Goal: Use online tool/utility: Use online tool/utility

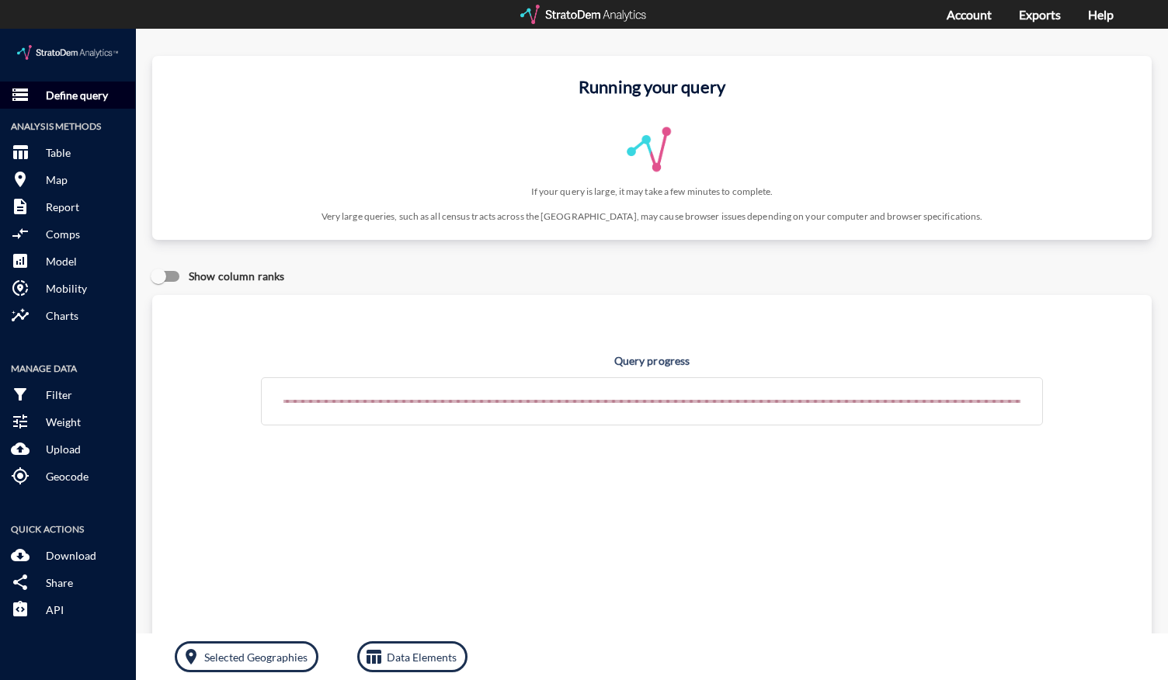
click p "Define query"
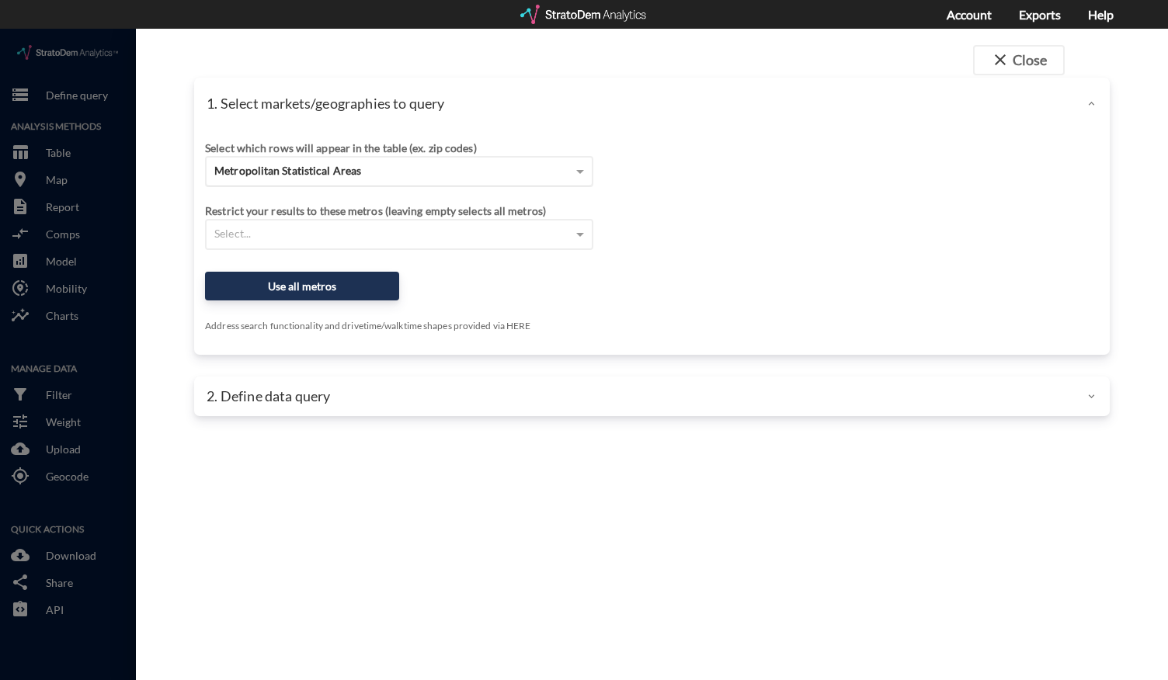
click span "Metropolitan Statistical Areas"
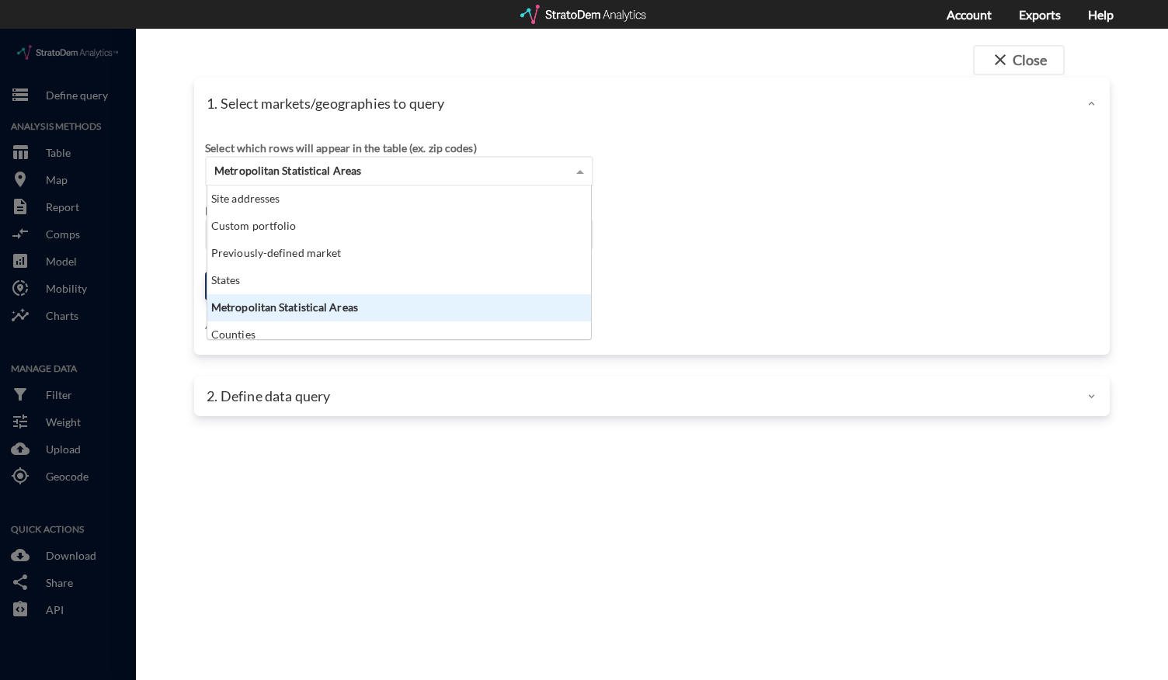
scroll to position [141, 374]
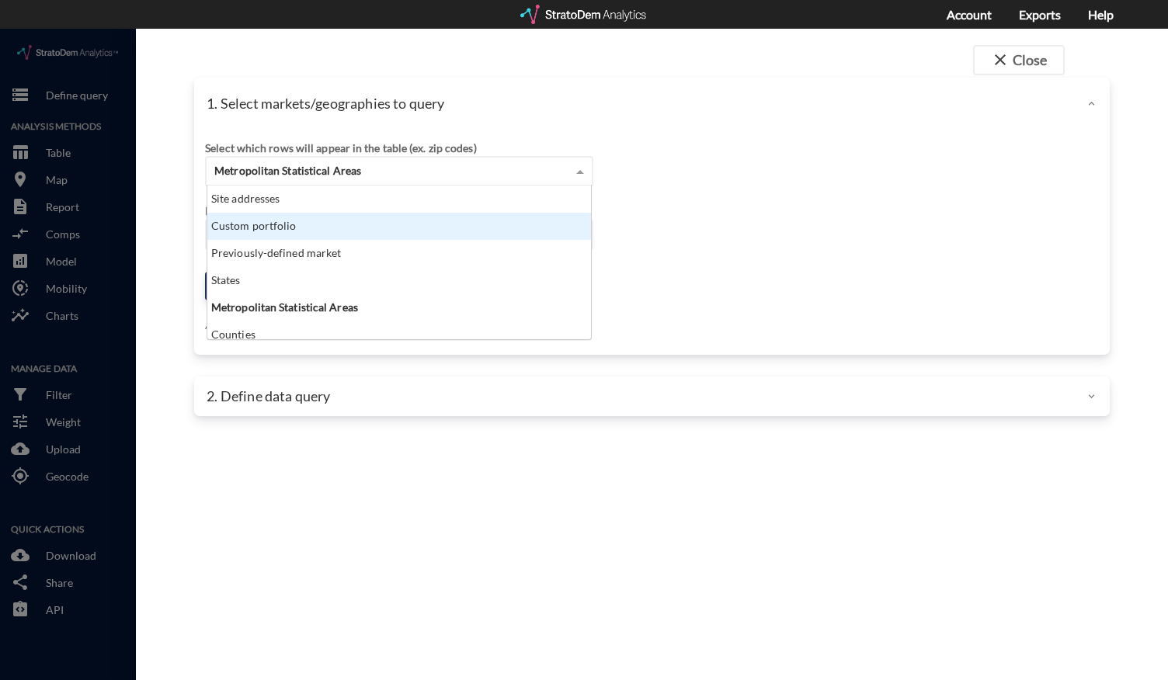
click div "Custom portfolio"
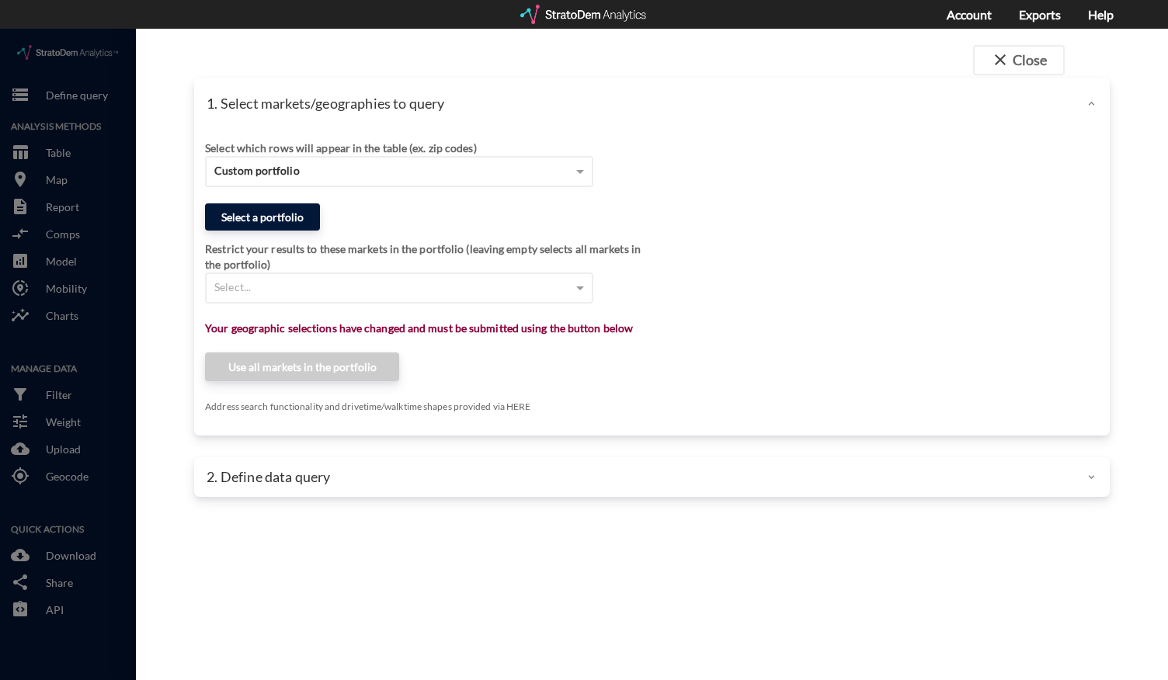
click button "Select a portfolio"
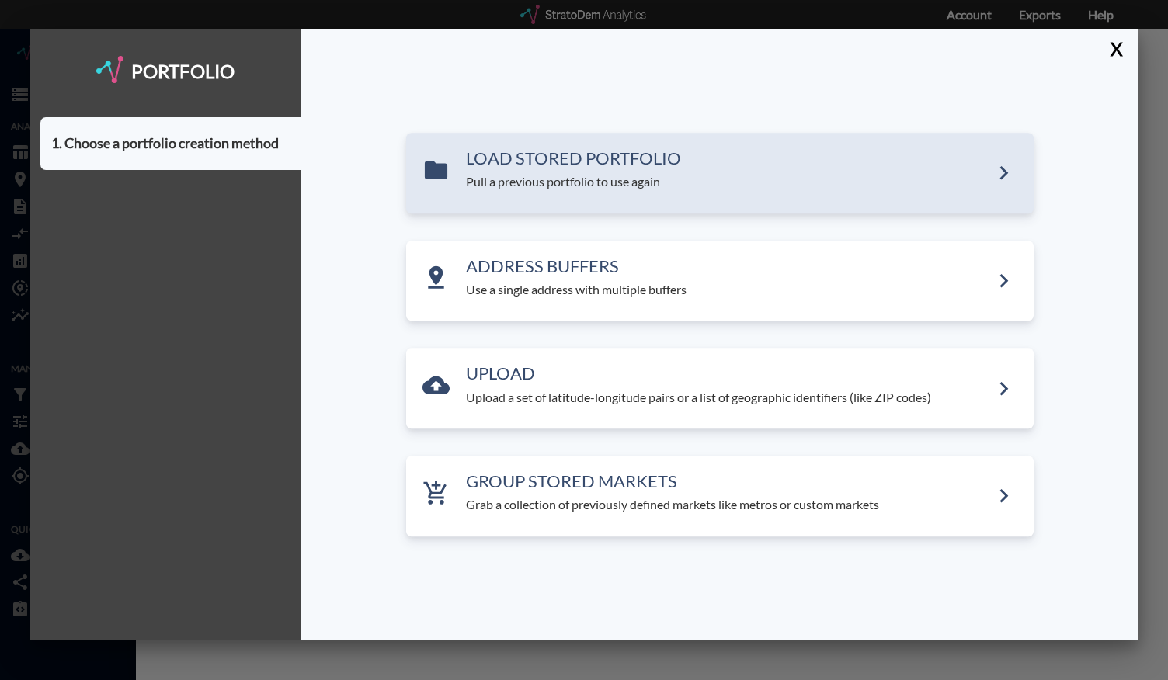
click at [506, 207] on div "LOAD STORED PORTFOLIO Pull a previous portfolio to use again" at bounding box center [720, 173] width 628 height 81
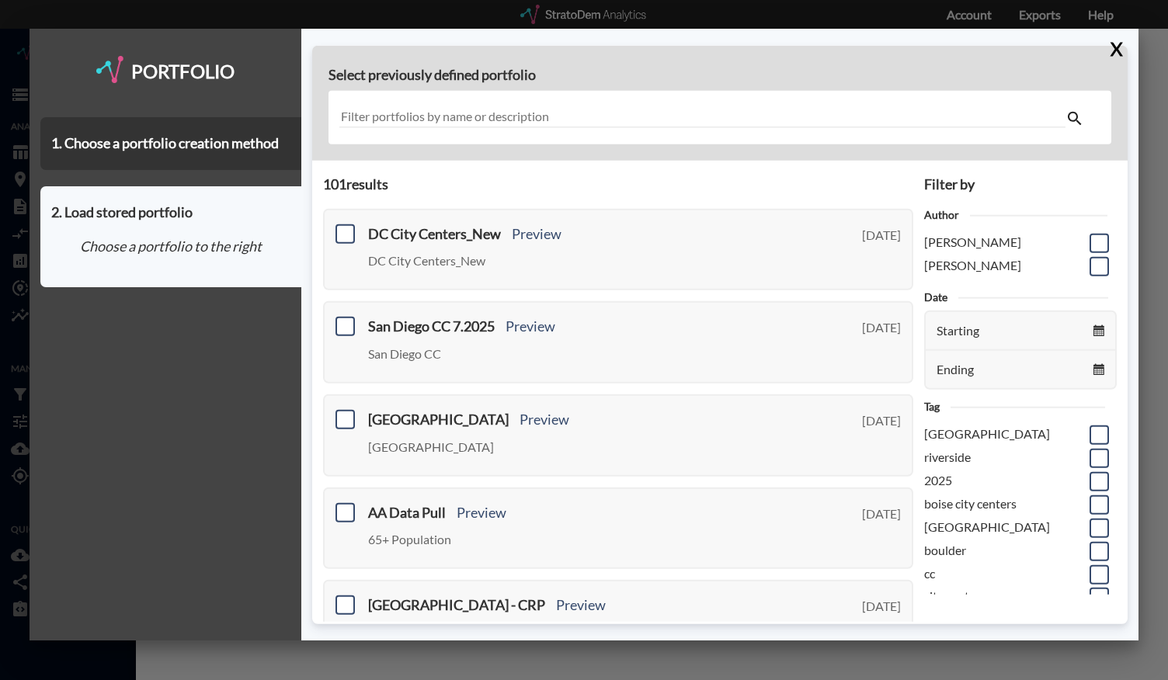
click at [409, 122] on input "text" at bounding box center [702, 117] width 727 height 21
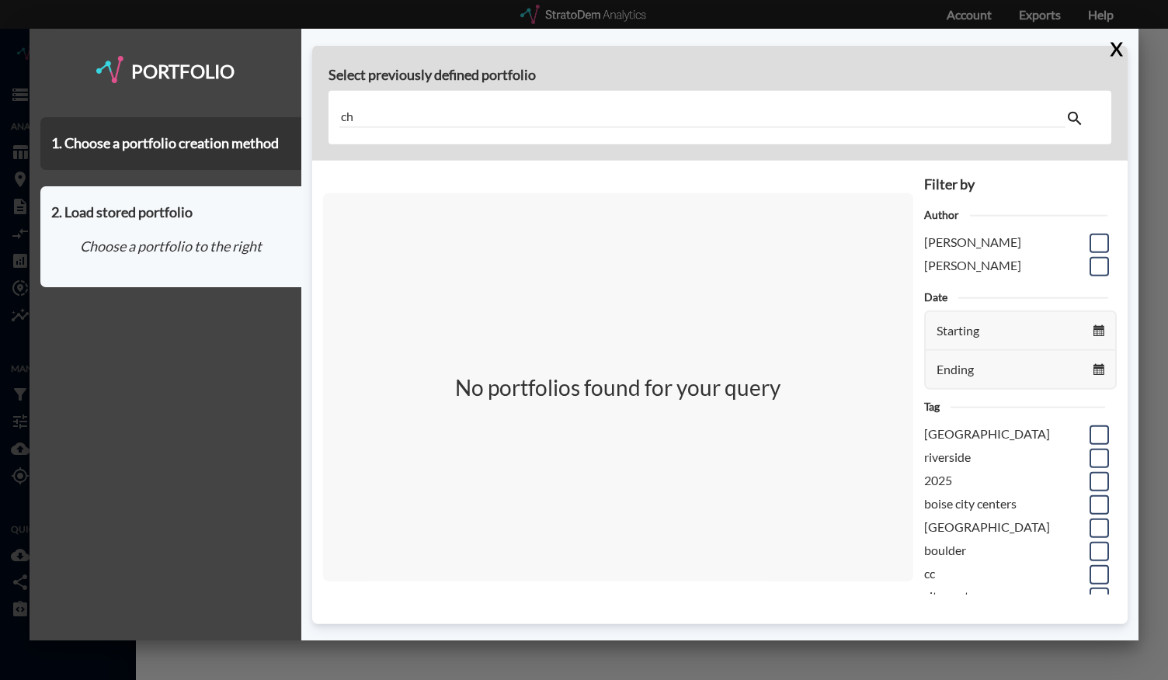
type input "c"
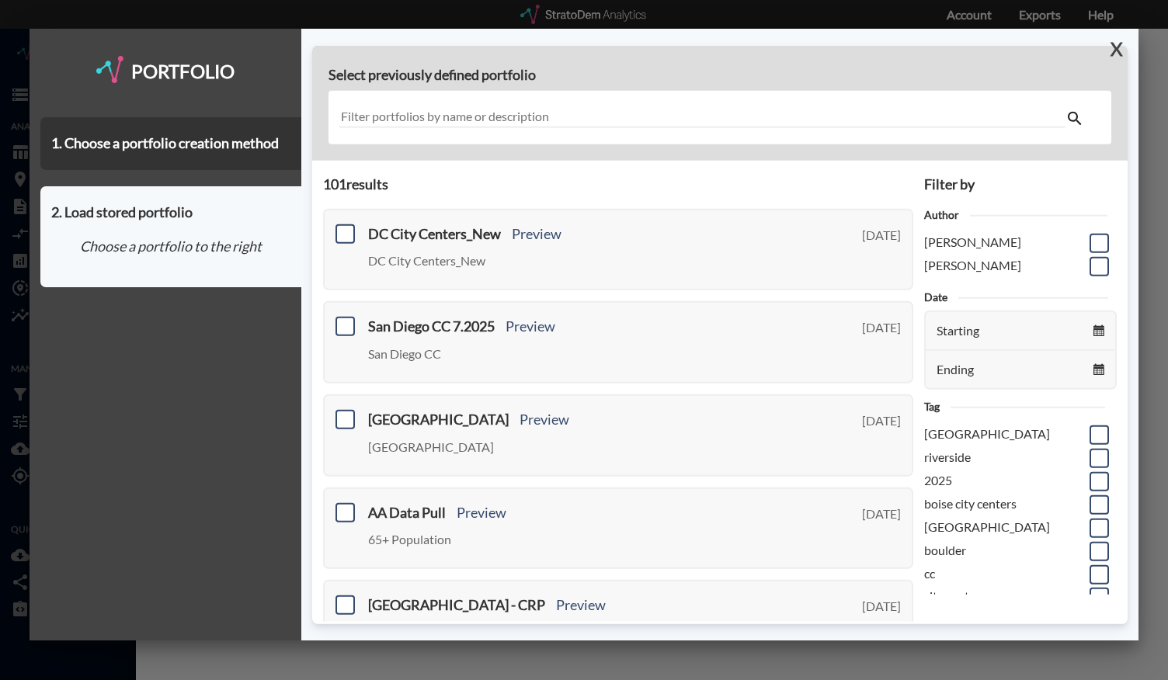
click at [1119, 46] on button "X" at bounding box center [1113, 49] width 27 height 40
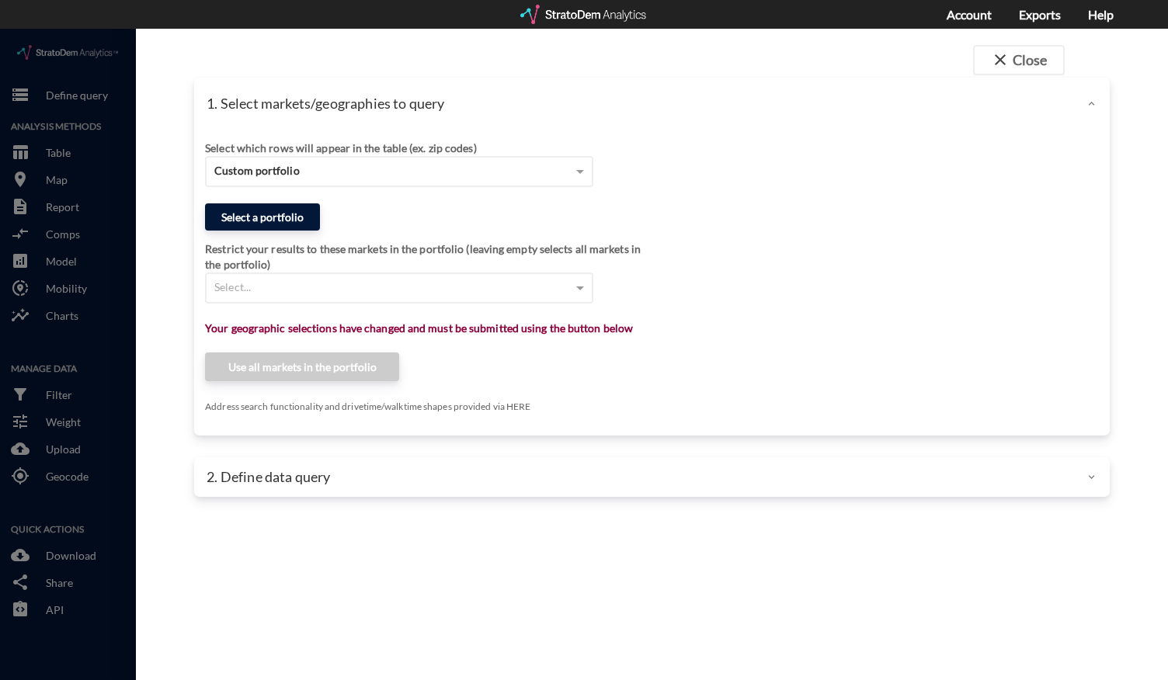
click button "Select a portfolio"
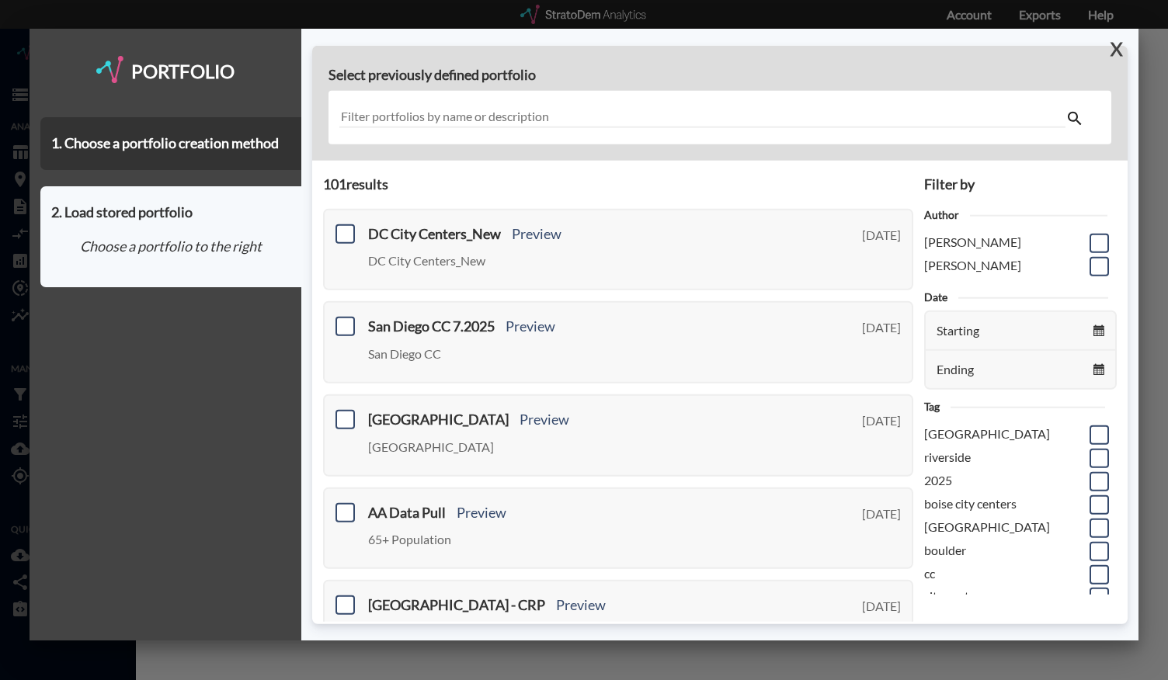
click at [1120, 60] on button "X" at bounding box center [1113, 49] width 27 height 40
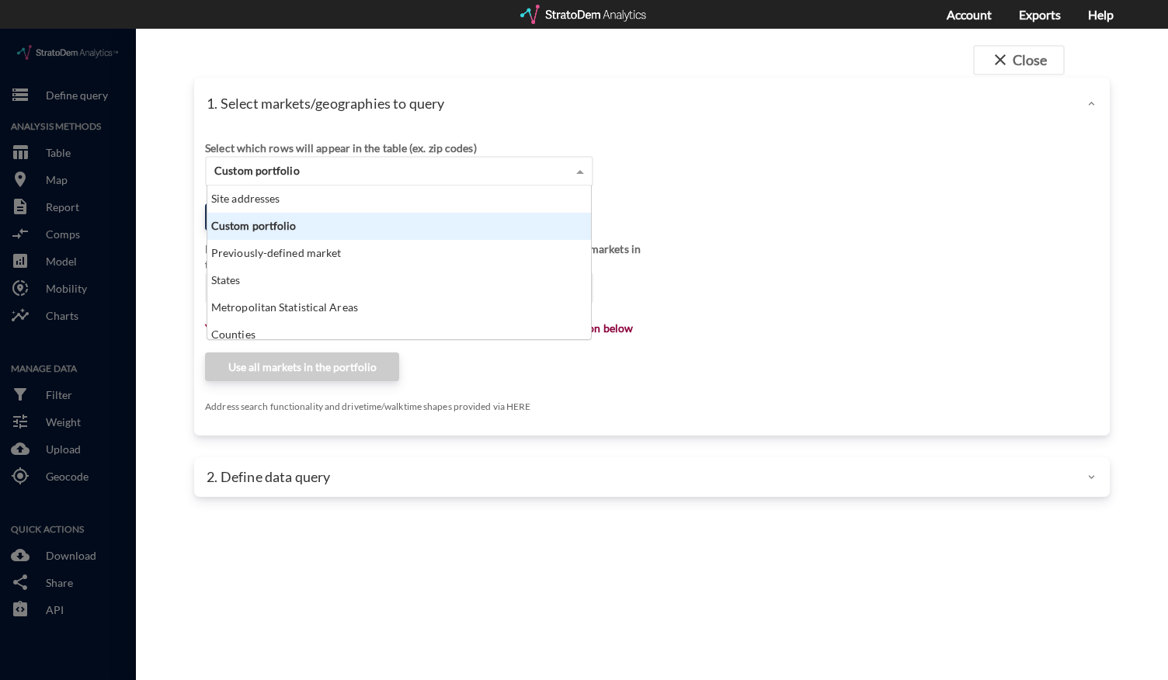
click div "Custom portfolio"
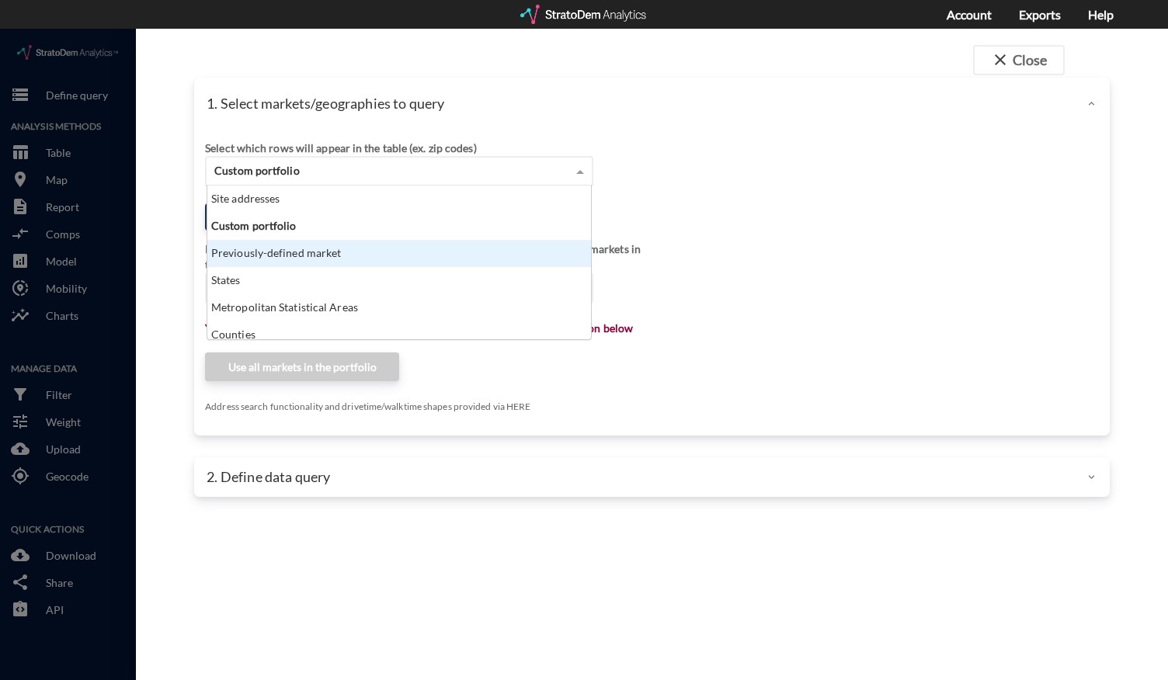
click div "Previously-defined market"
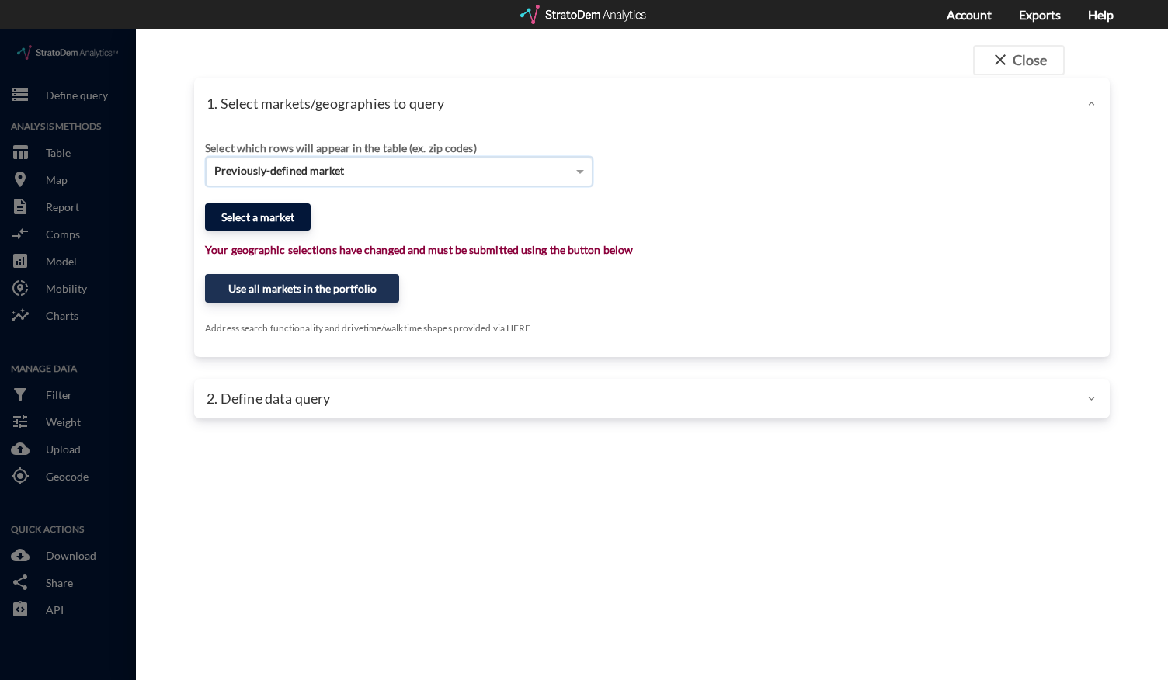
click button "Select a market"
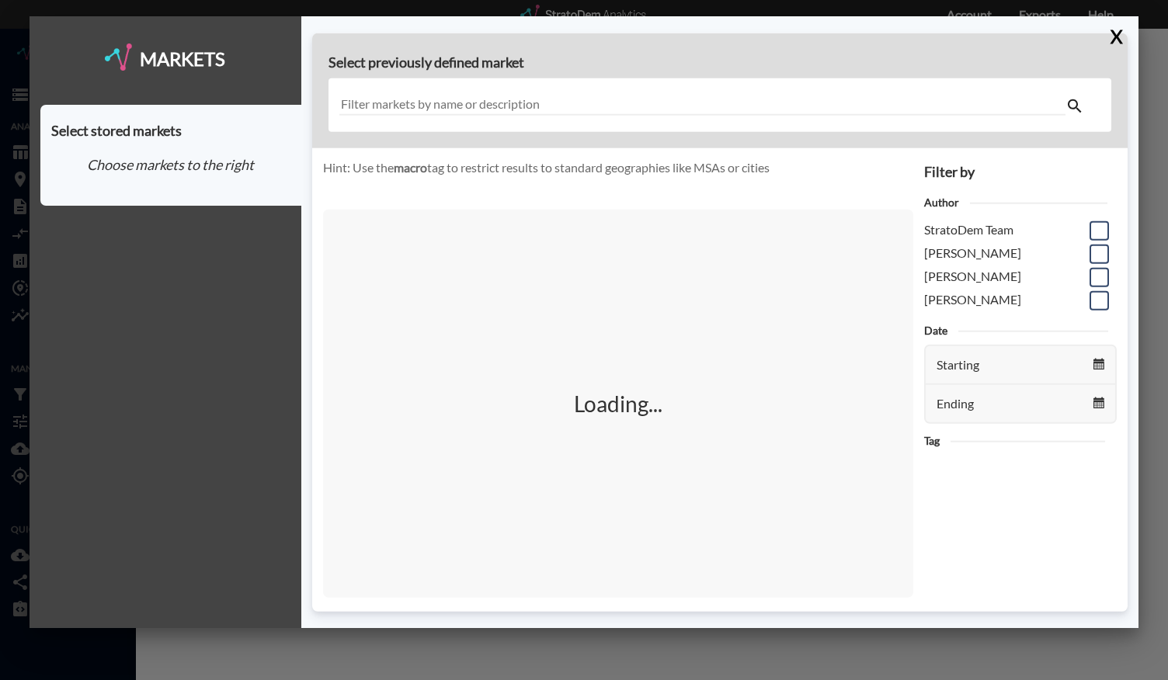
click at [427, 98] on input "text" at bounding box center [702, 105] width 727 height 21
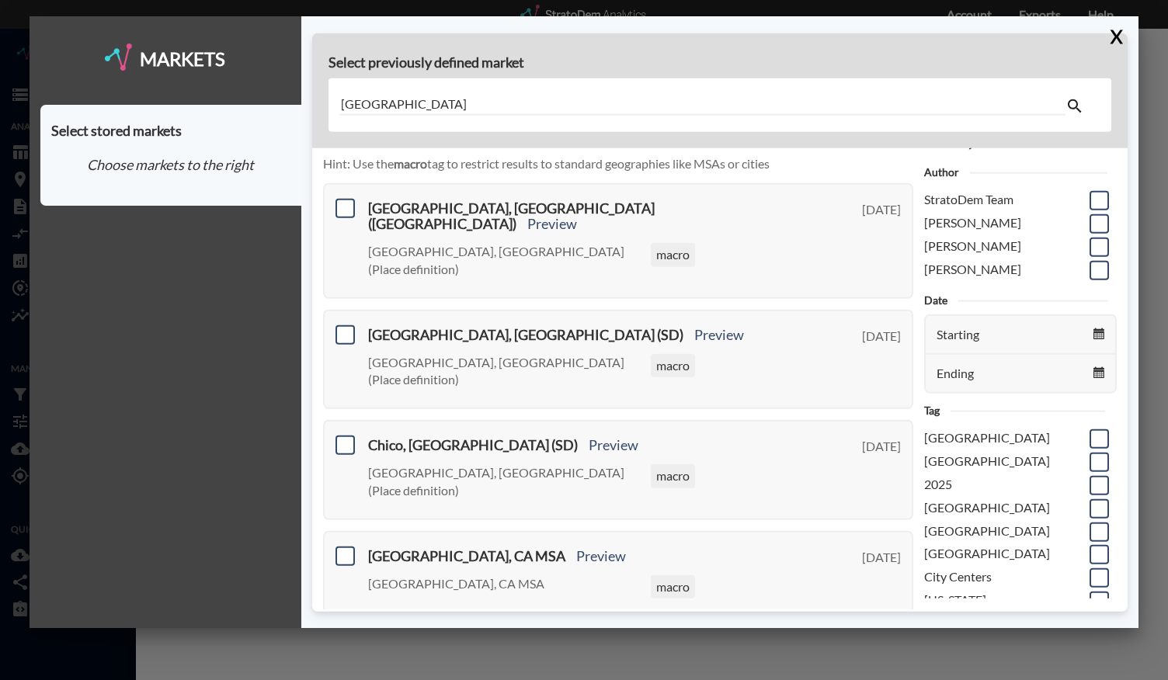
scroll to position [0, 0]
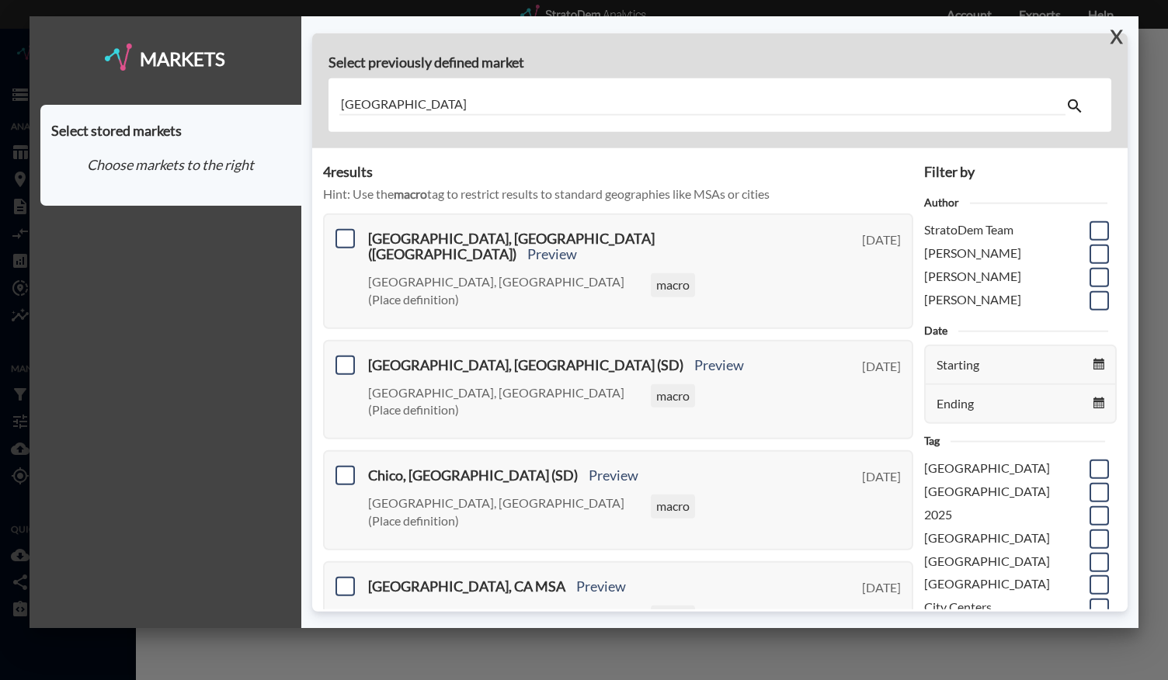
type input "chicago"
click at [1123, 40] on button "X" at bounding box center [1113, 36] width 27 height 40
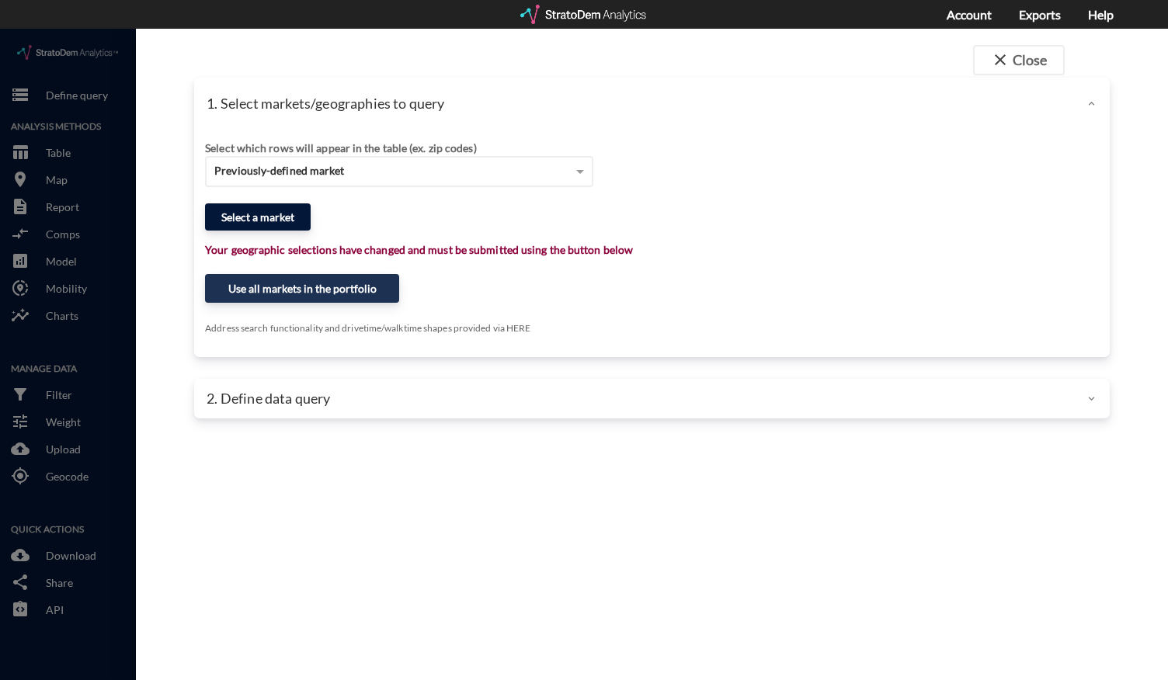
click button "Select a market"
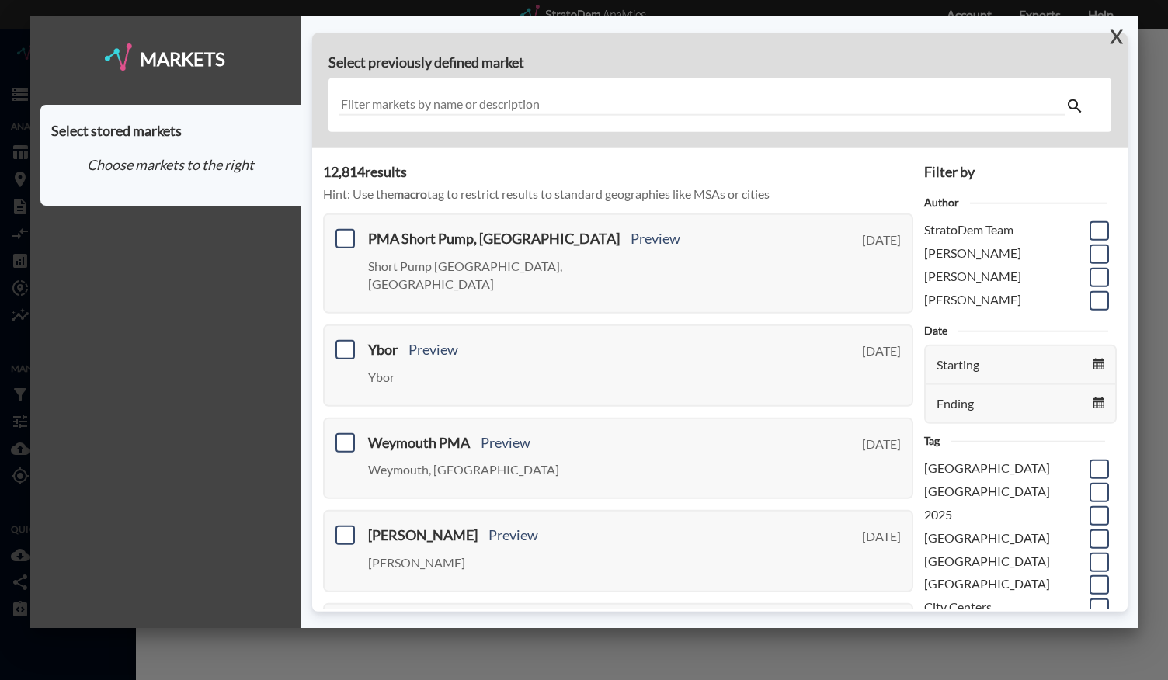
click at [1117, 39] on button "X" at bounding box center [1113, 36] width 27 height 40
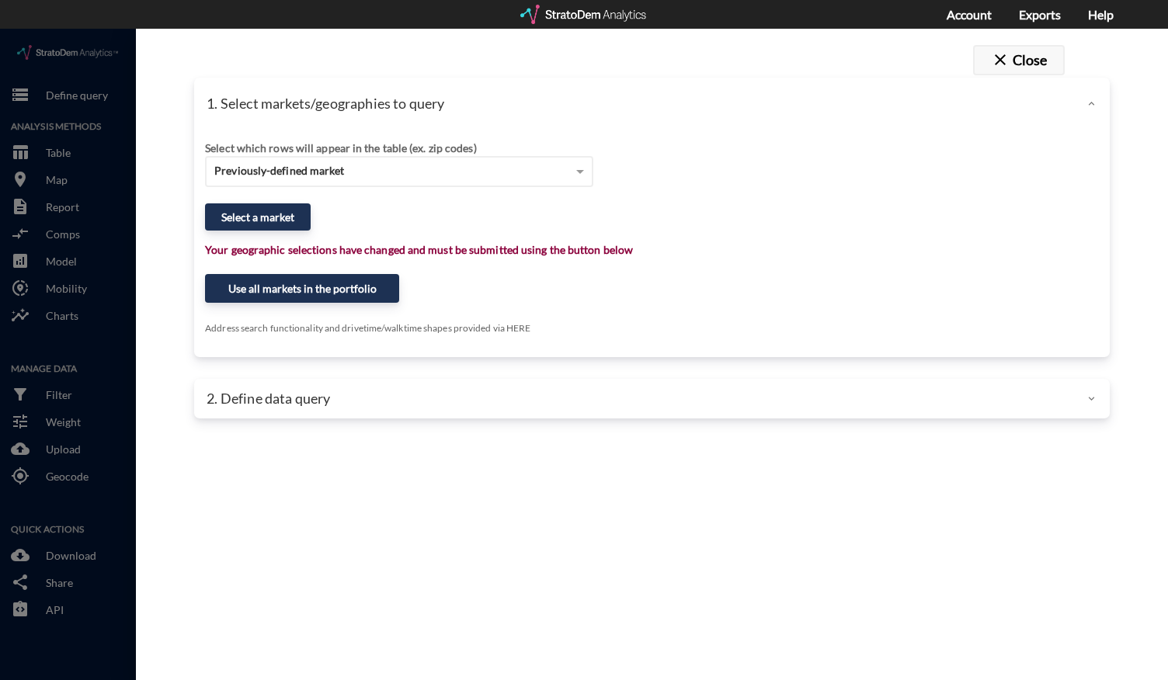
click button "close Close"
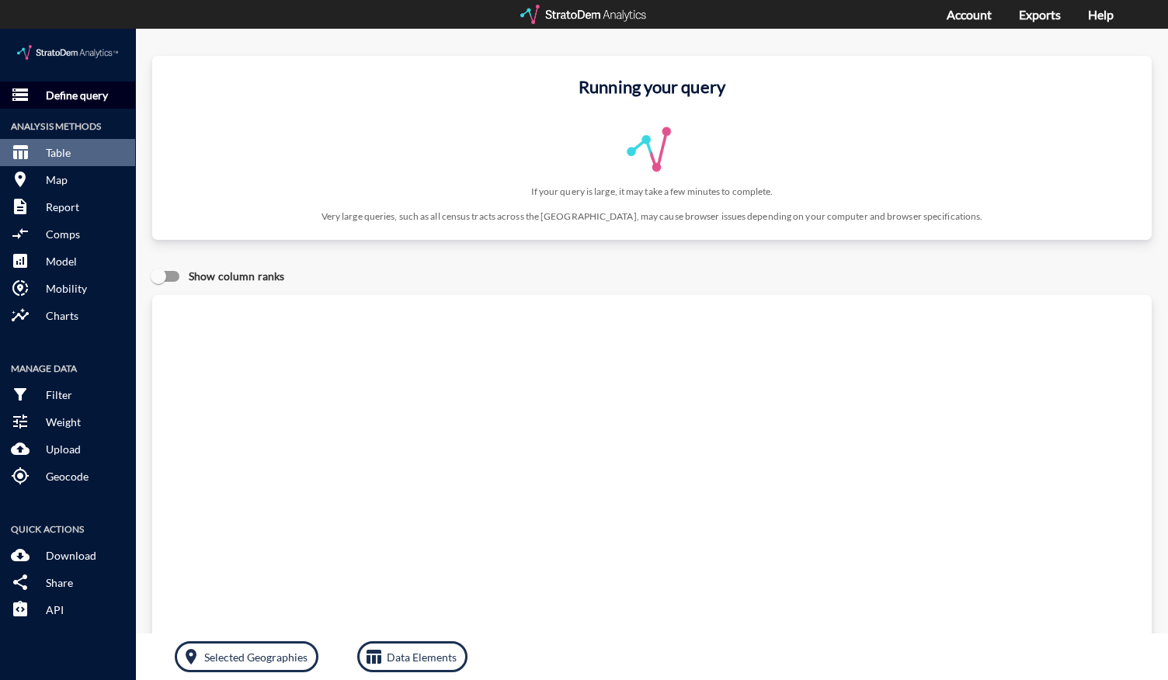
click p "Define query"
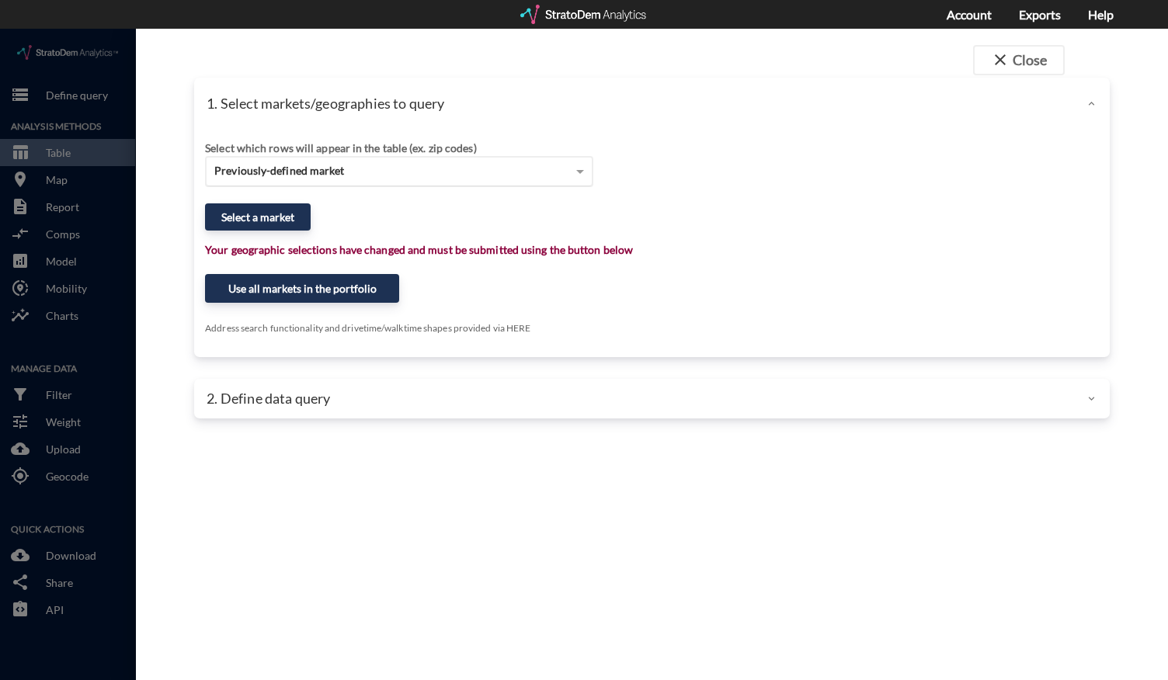
click span "Previously-defined market"
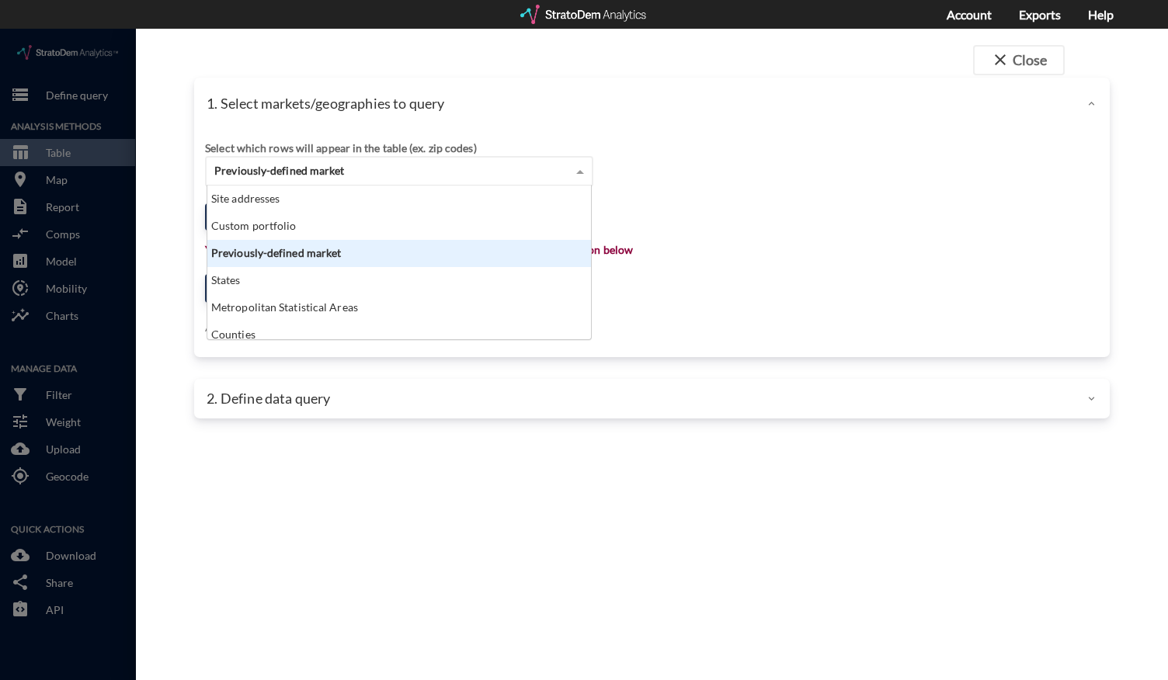
scroll to position [141, 374]
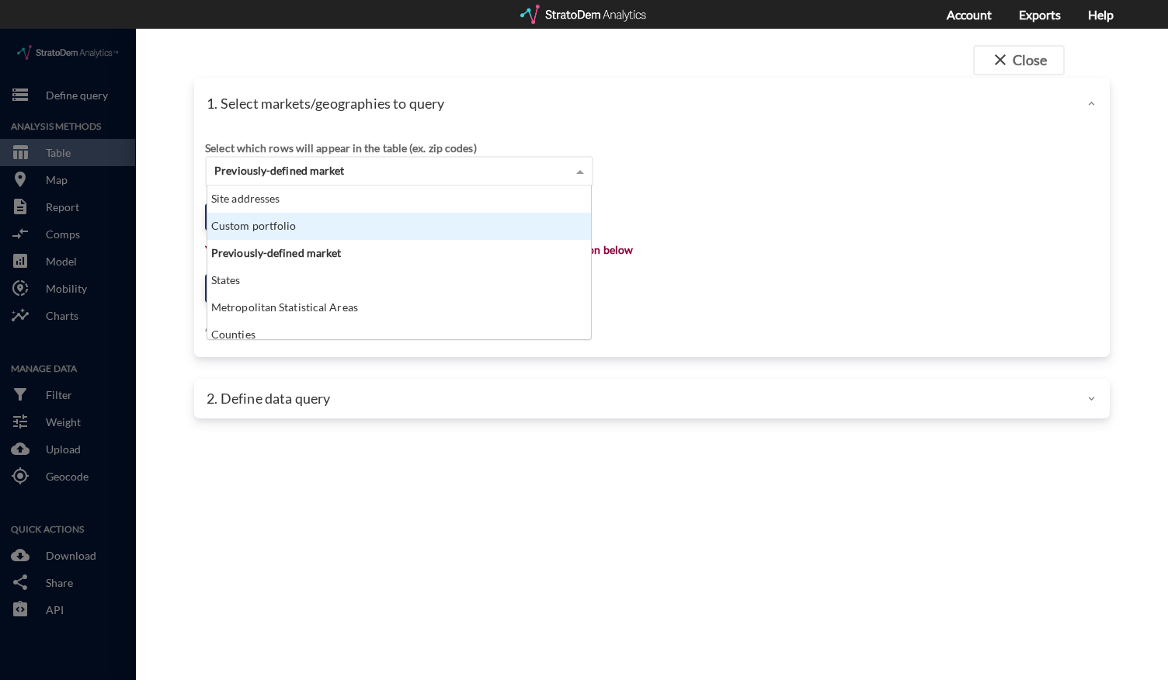
click div "Custom portfolio"
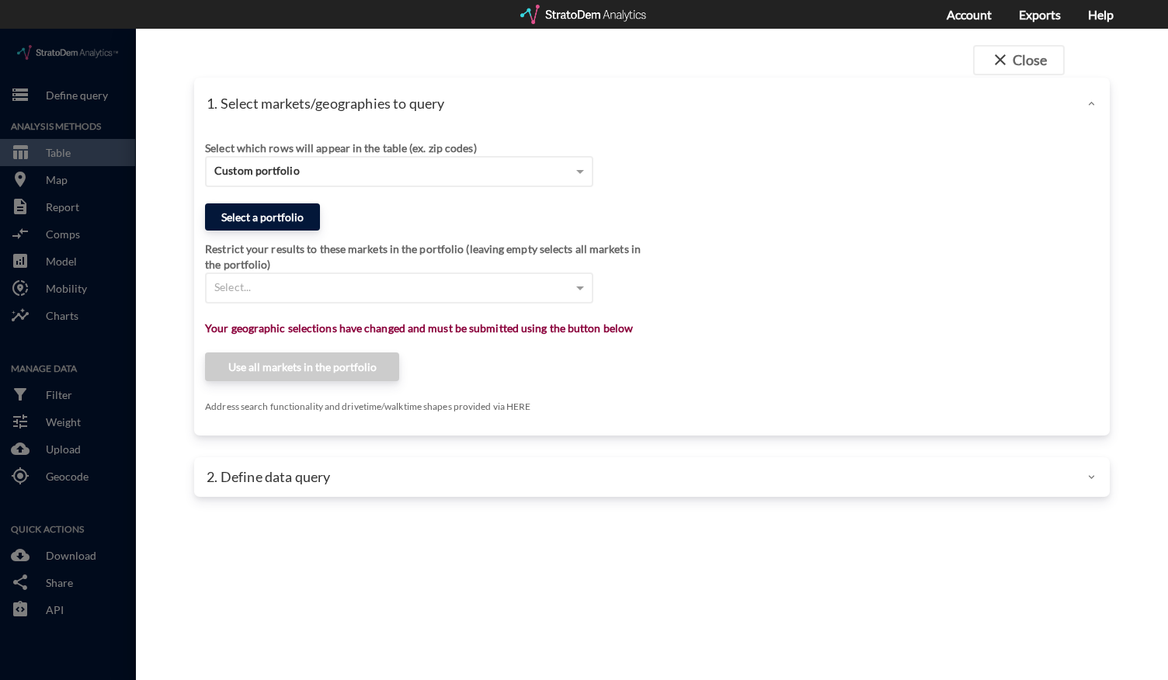
click button "Select a portfolio"
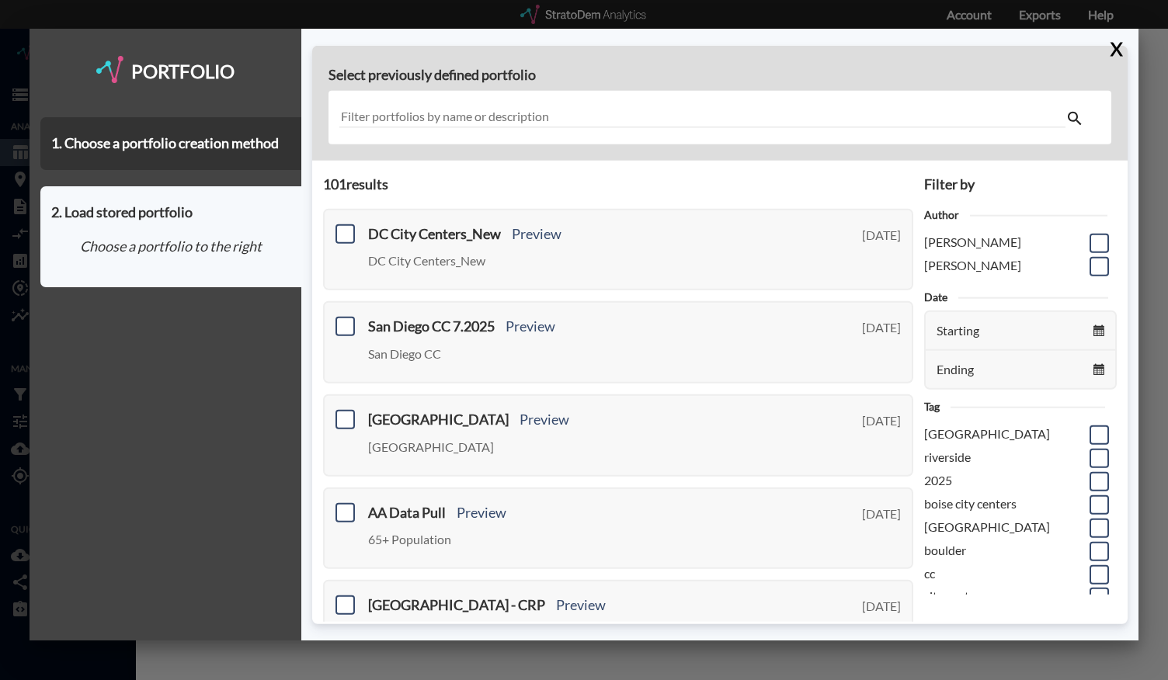
click at [494, 127] on input "text" at bounding box center [702, 117] width 727 height 21
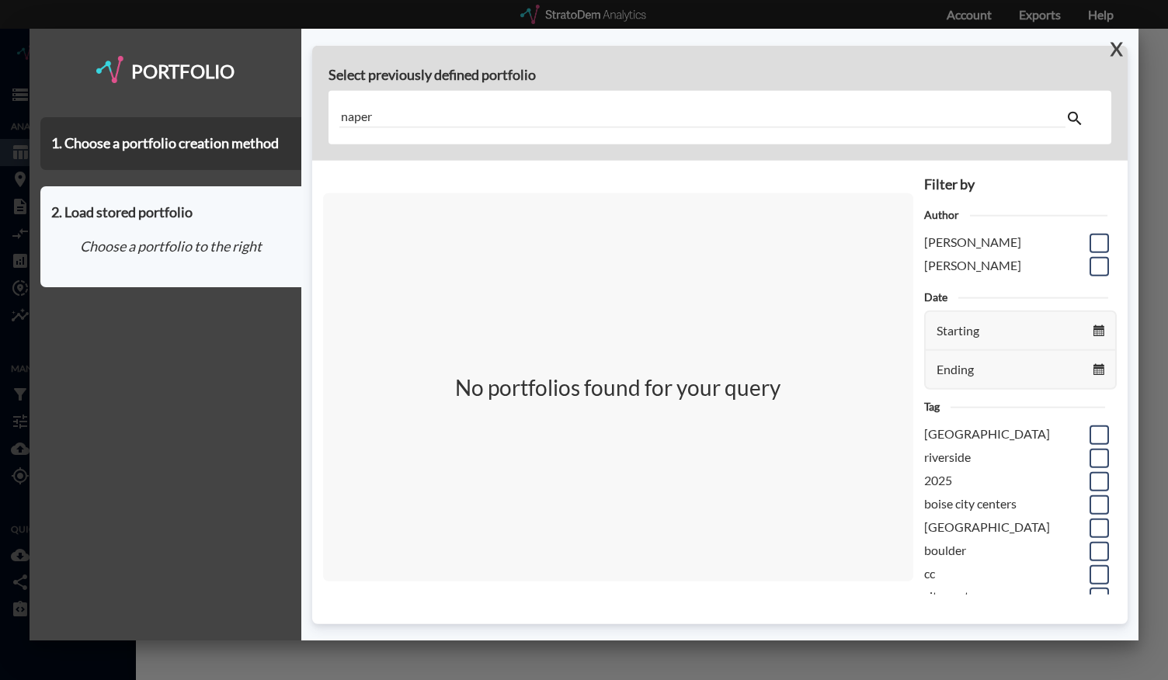
type input "naper"
click at [1110, 50] on button "X" at bounding box center [1113, 49] width 27 height 40
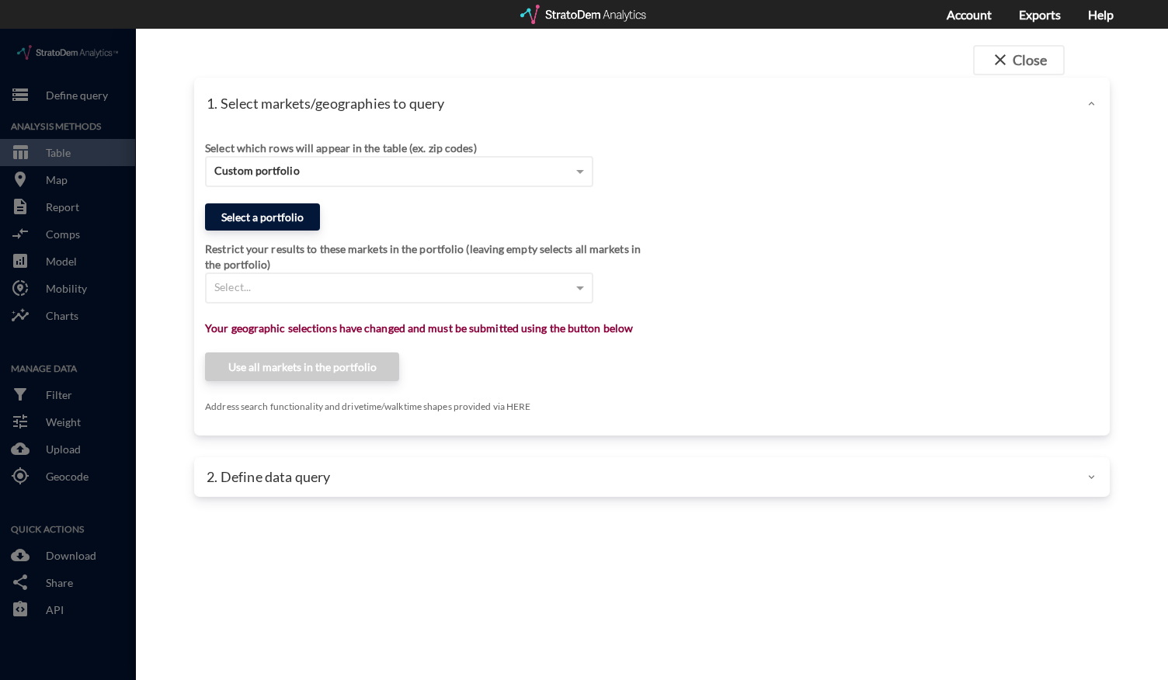
click button "Select a portfolio"
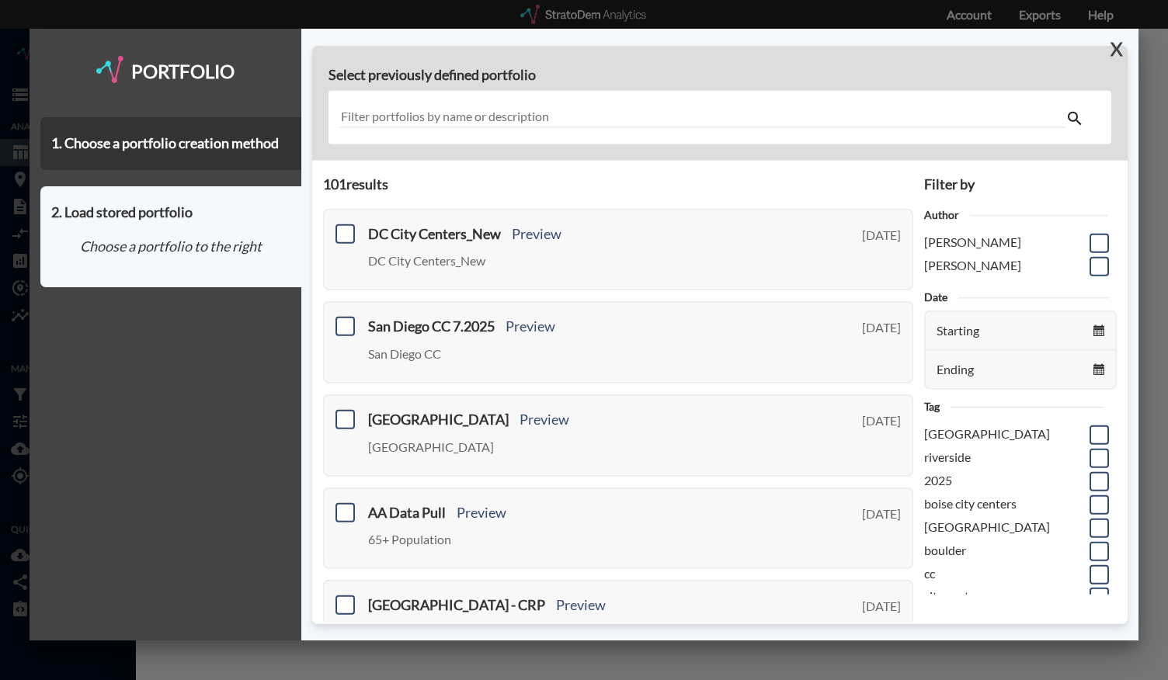
click at [1110, 49] on button "X" at bounding box center [1113, 49] width 27 height 40
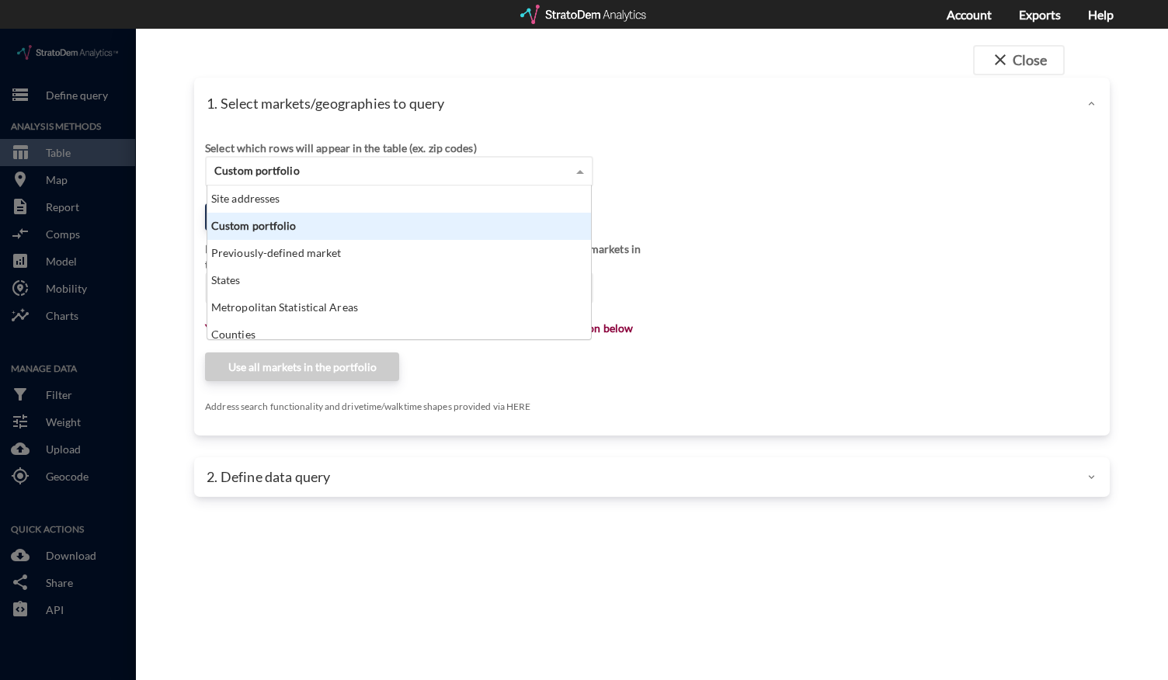
click div "Custom portfolio"
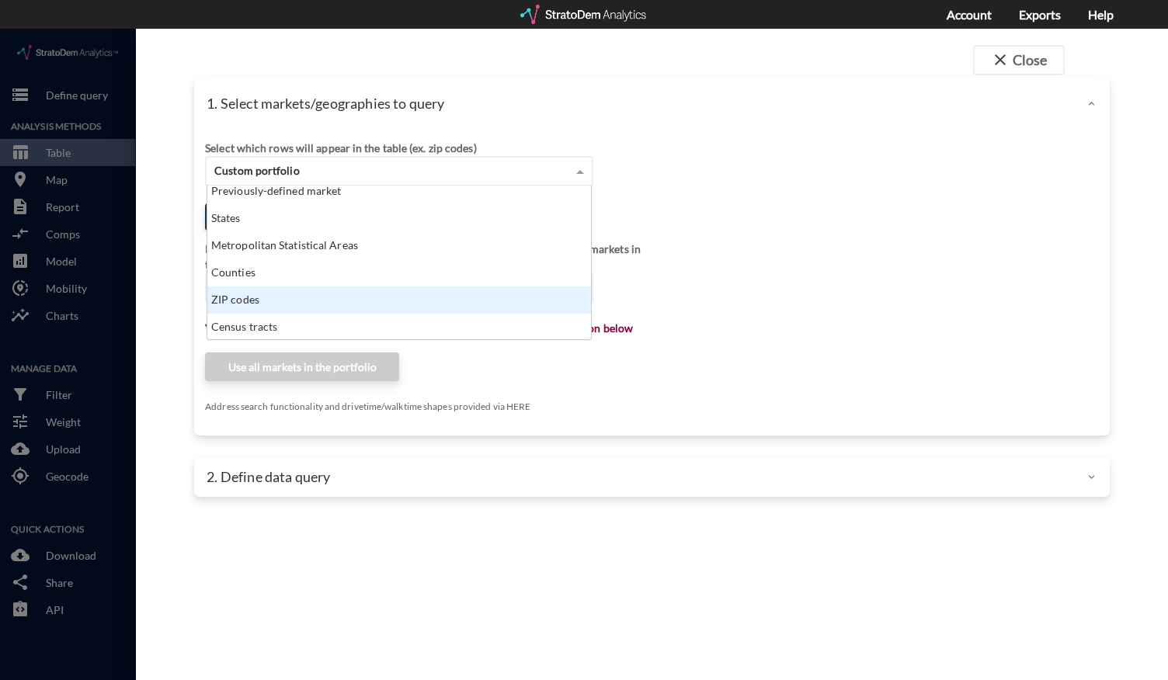
scroll to position [0, 0]
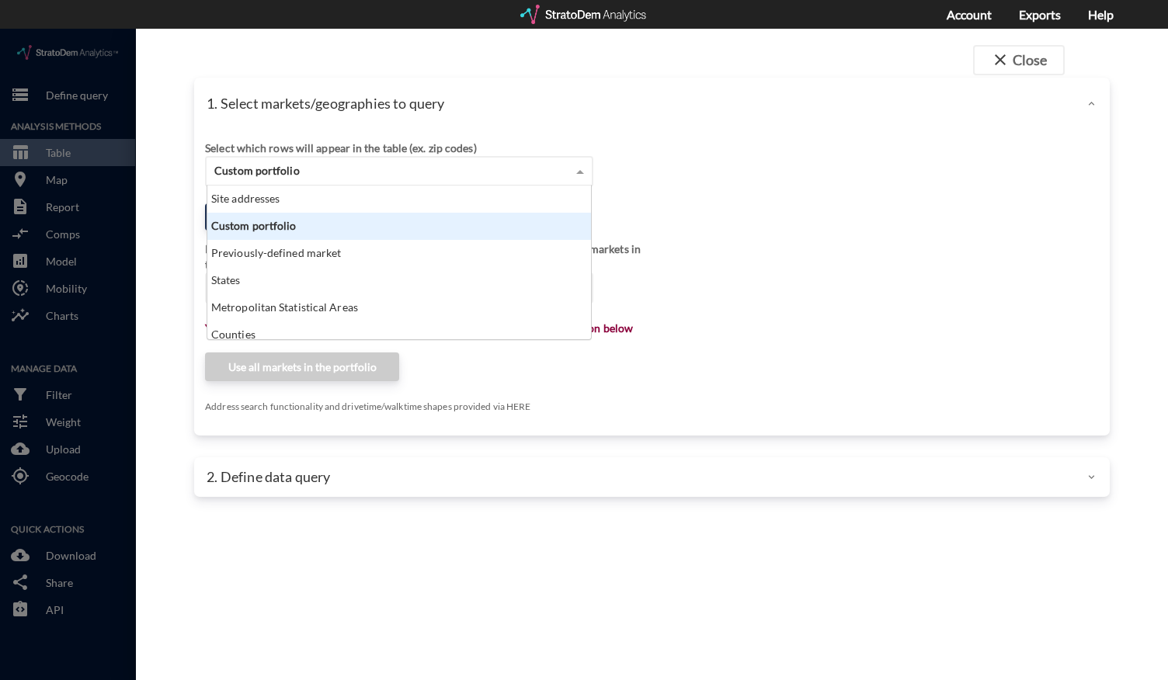
click div "Custom portfolio"
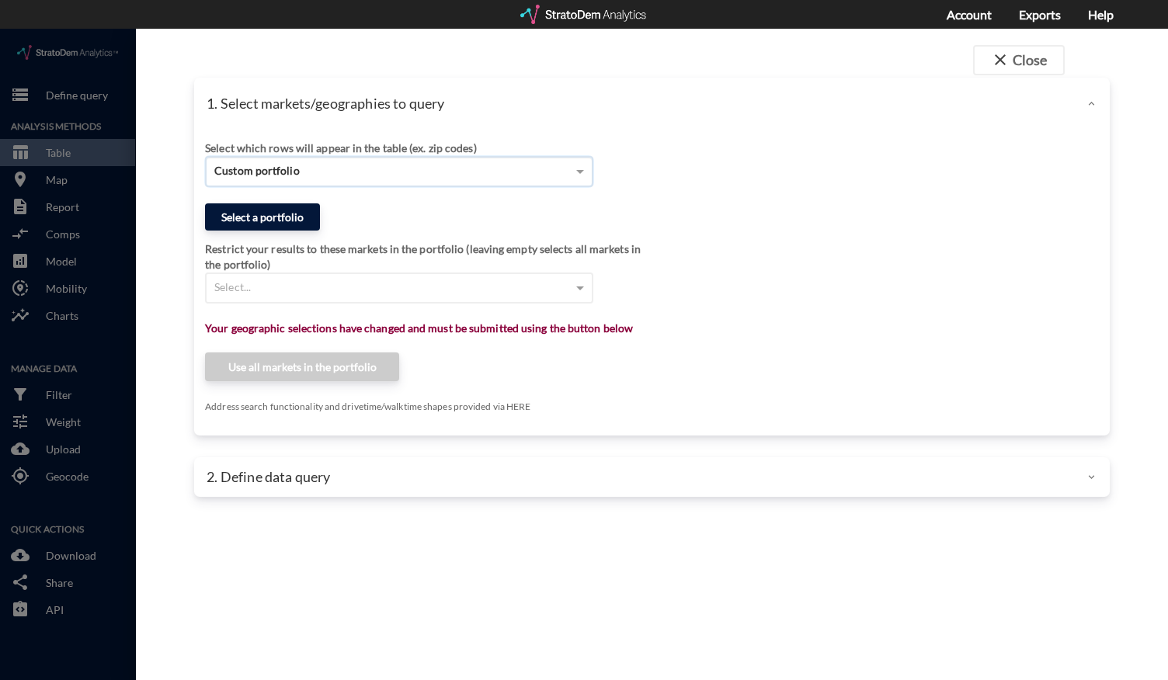
click button "Select a portfolio"
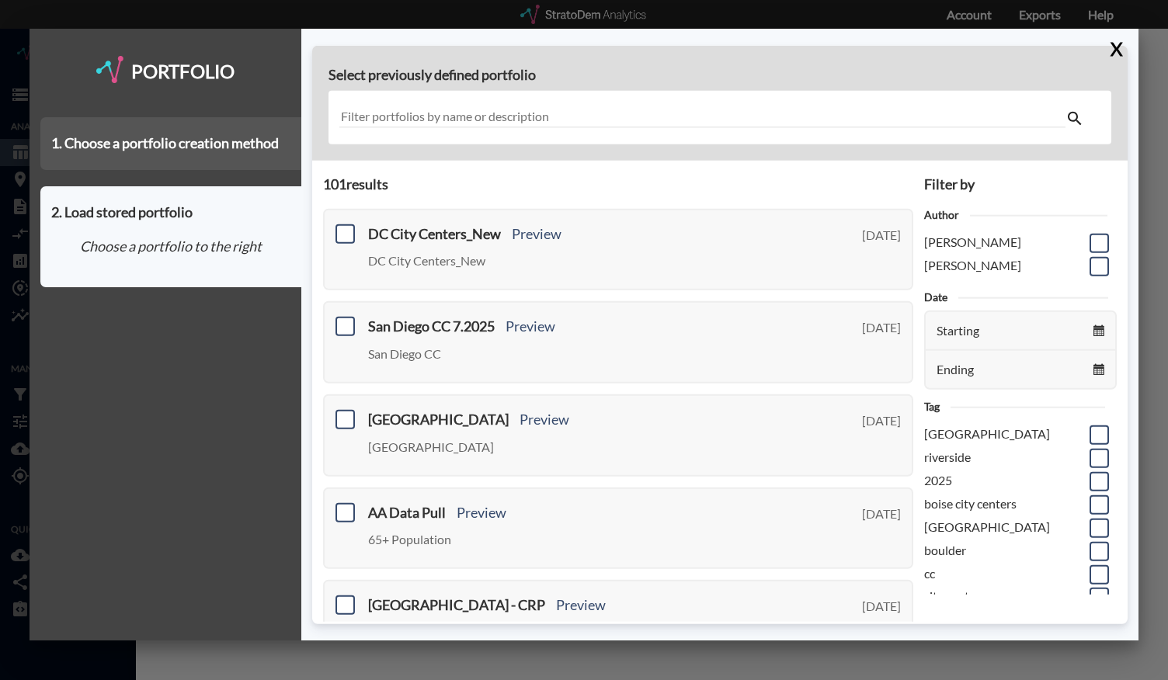
click at [250, 163] on div "1. Choose a portfolio creation method" at bounding box center [170, 143] width 261 height 53
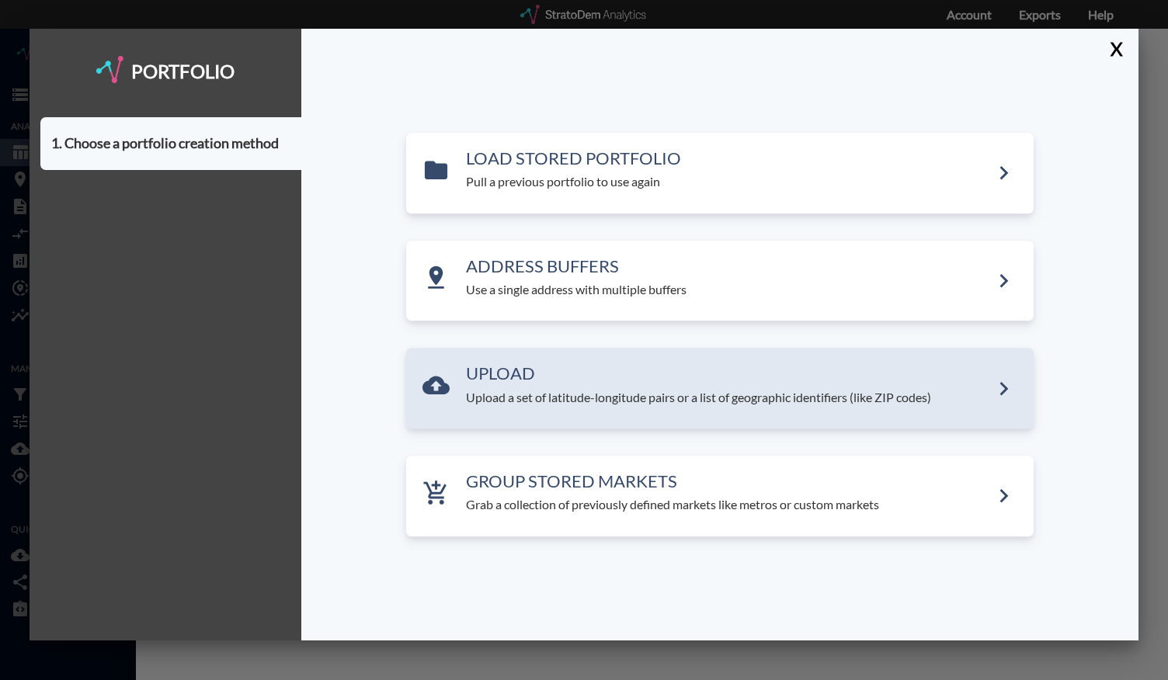
click at [566, 358] on div "UPLOAD Upload a set of latitude-longitude pairs or a list of geographic identif…" at bounding box center [720, 389] width 628 height 81
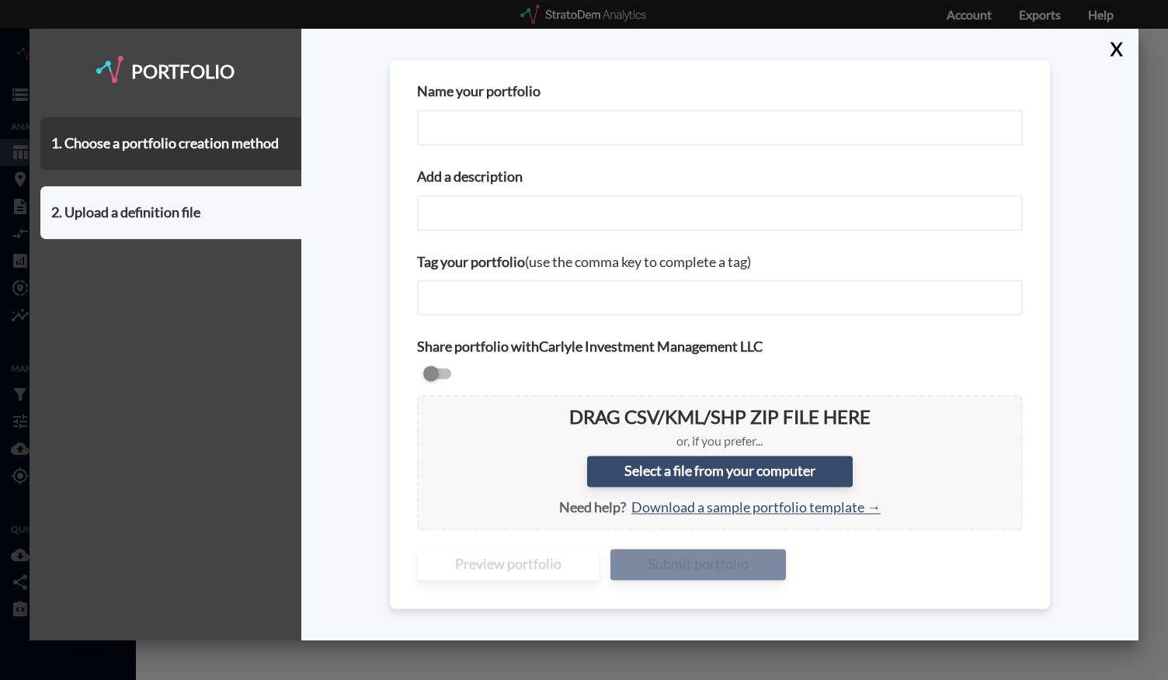
click at [521, 133] on input "Name your portfolio" at bounding box center [720, 128] width 606 height 36
drag, startPoint x: 533, startPoint y: 133, endPoint x: 521, endPoint y: 133, distance: 11.7
click at [521, 133] on input "Chi" at bounding box center [720, 128] width 606 height 36
type input "Chicago City Centers_New"
click at [486, 207] on input "Add a description" at bounding box center [720, 213] width 606 height 36
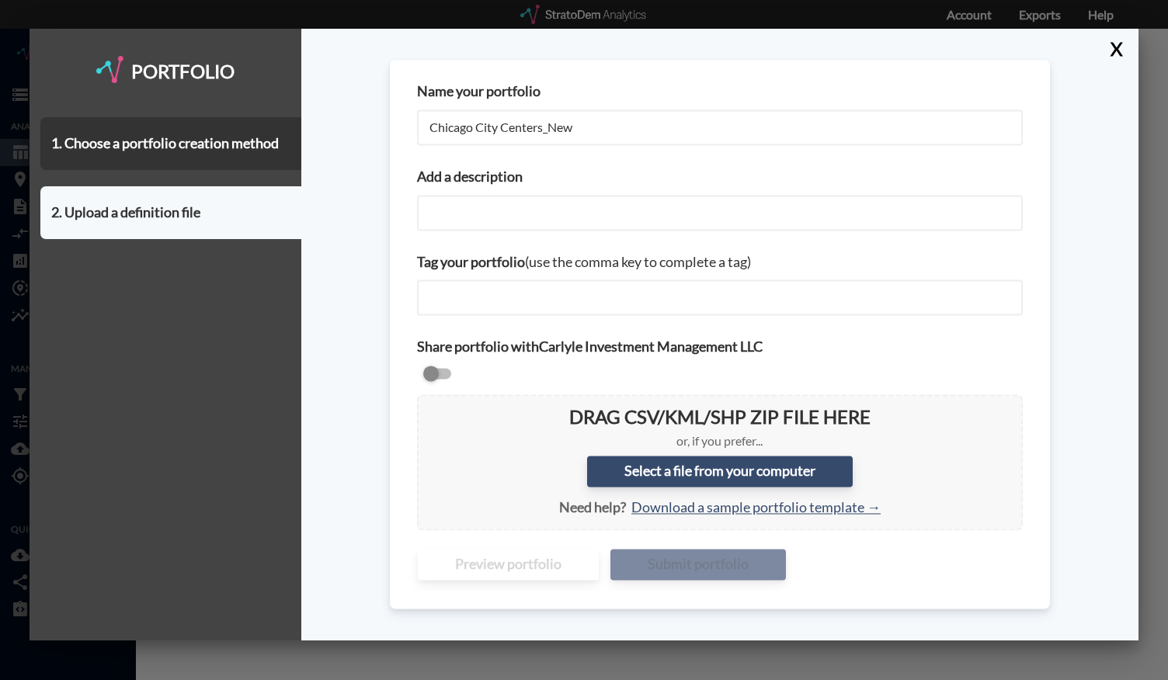
paste input "Chicago City Centers_New"
type input "Chicago City Centers_New"
click at [625, 468] on label "Select a file from your computer" at bounding box center [720, 472] width 266 height 31
click at [430, 407] on input "Select a file from your computer" at bounding box center [430, 407] width 0 height 0
type input "C:\fakepath\Chicago City Centers - August 2025.csv"
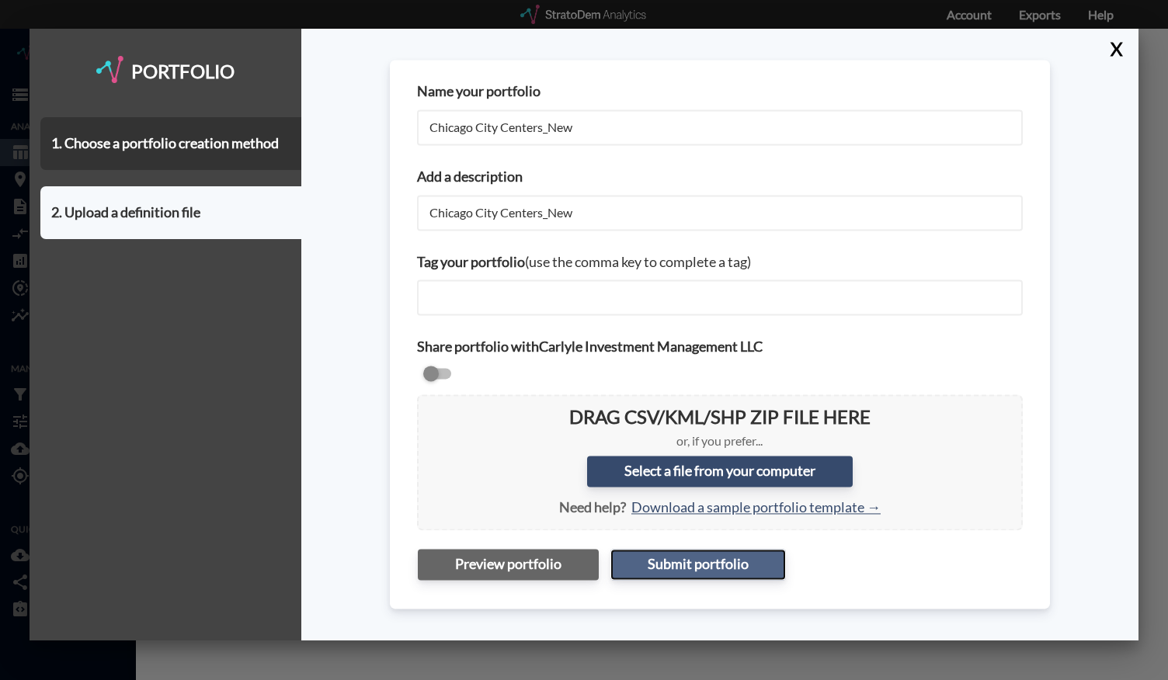
click at [703, 562] on button "Submit portfolio" at bounding box center [699, 564] width 176 height 31
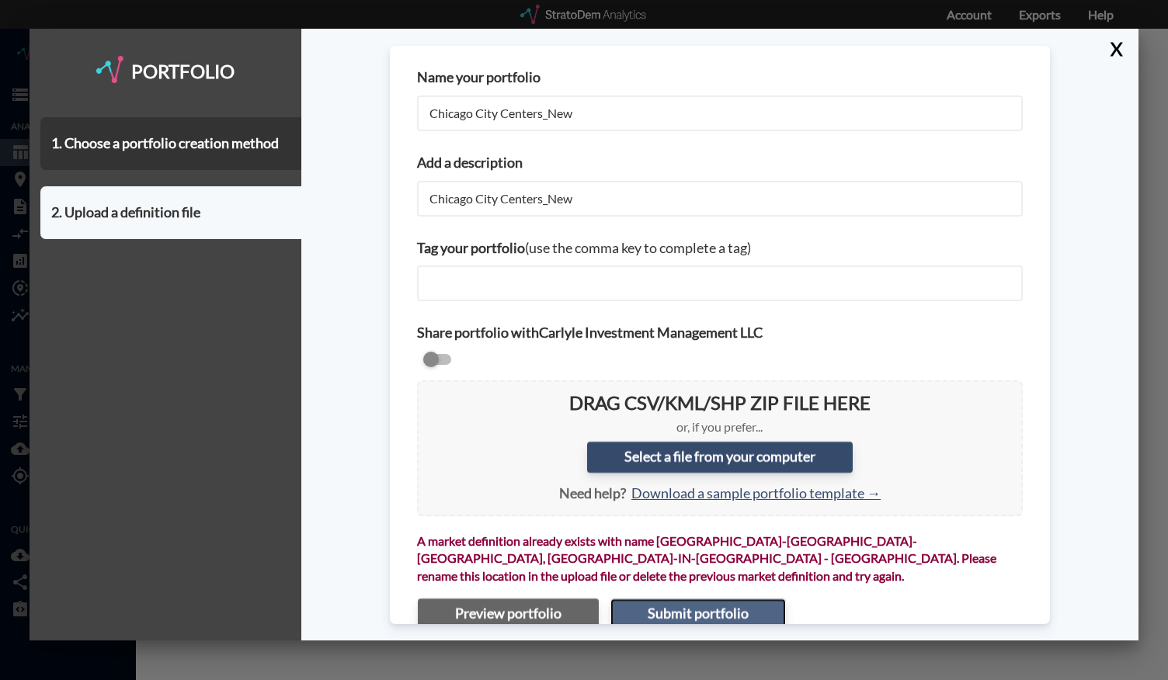
click at [654, 599] on button "Submit portfolio" at bounding box center [699, 614] width 176 height 31
click at [715, 599] on button "Submit portfolio" at bounding box center [699, 614] width 176 height 31
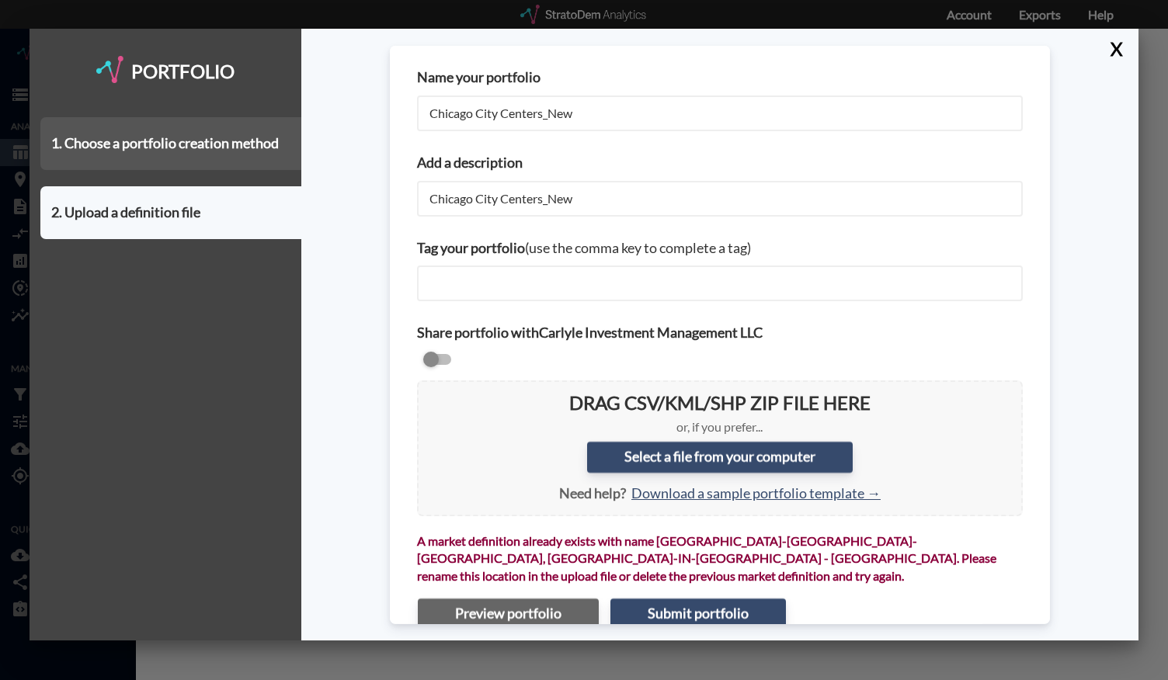
click at [194, 138] on div "1. Choose a portfolio creation method" at bounding box center [170, 143] width 261 height 53
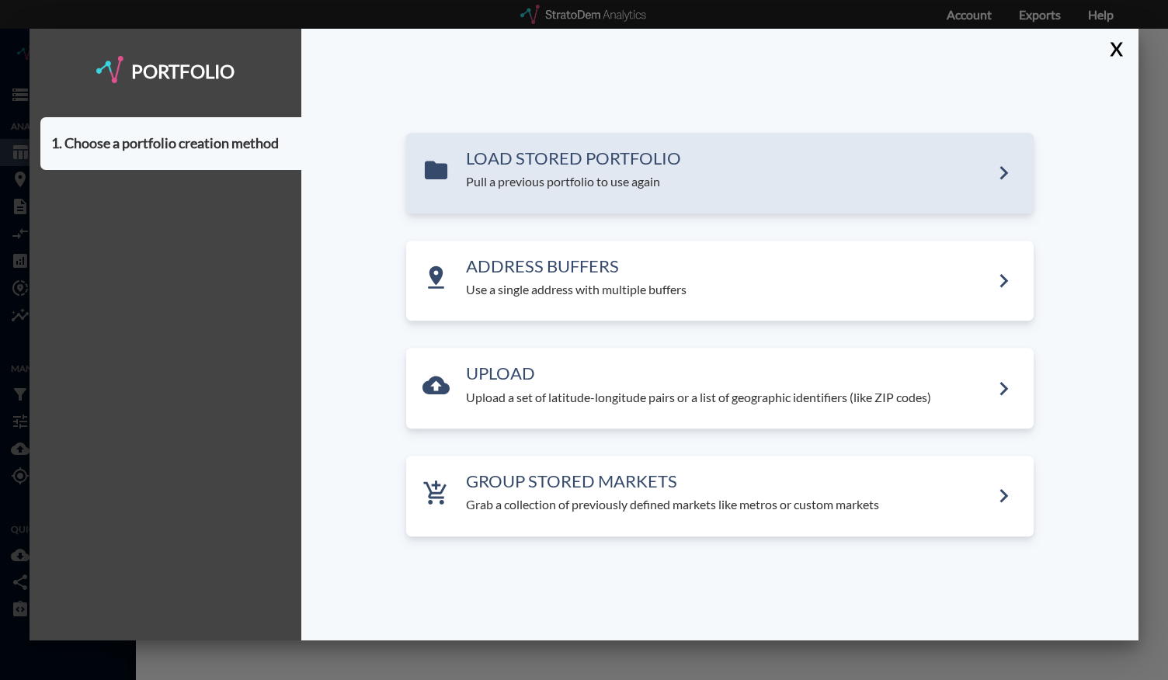
click at [570, 209] on div "LOAD STORED PORTFOLIO Pull a previous portfolio to use again" at bounding box center [720, 173] width 628 height 81
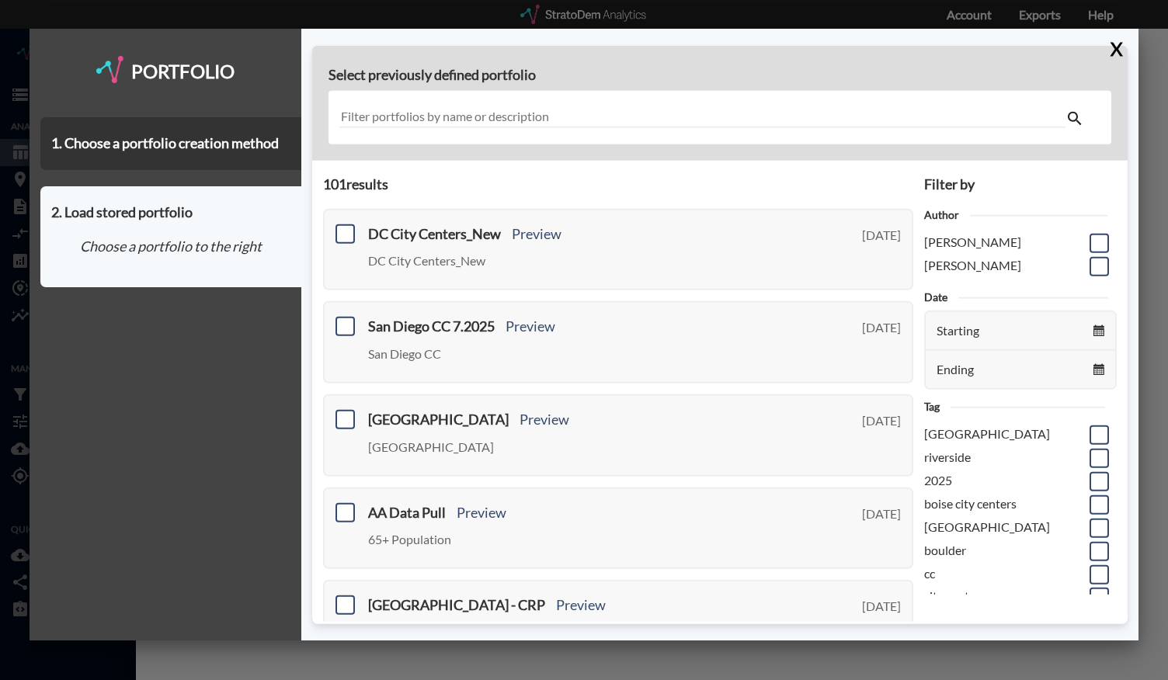
click at [499, 120] on input "text" at bounding box center [702, 117] width 727 height 21
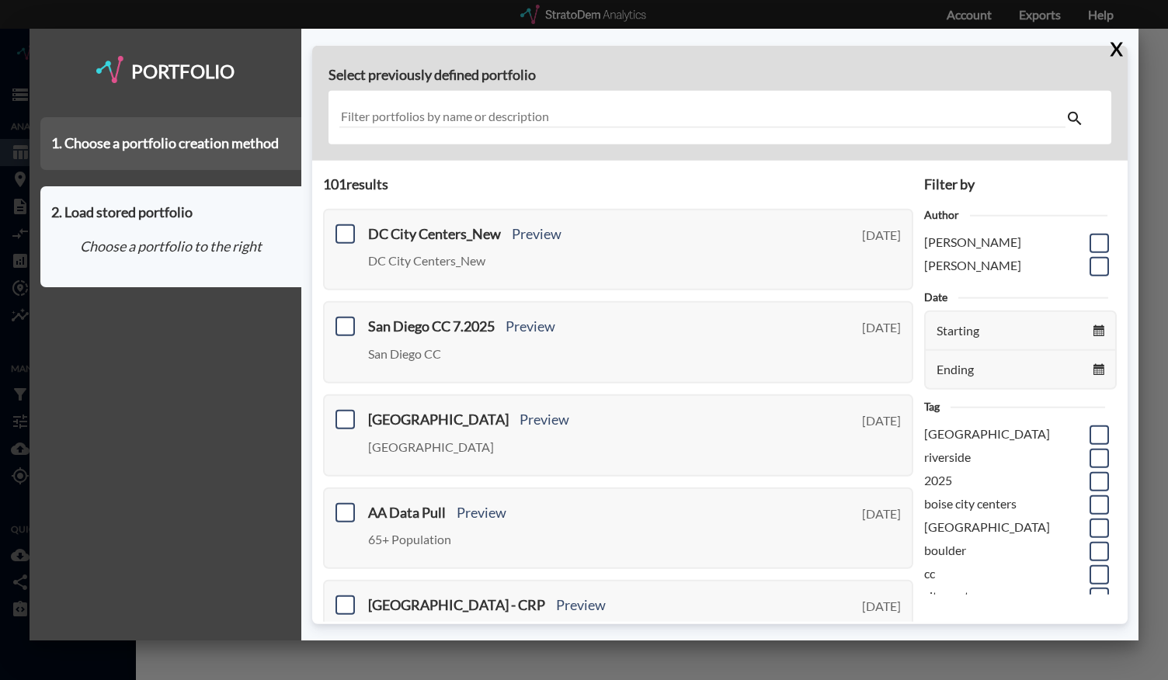
click at [221, 161] on div "1. Choose a portfolio creation method" at bounding box center [170, 143] width 261 height 53
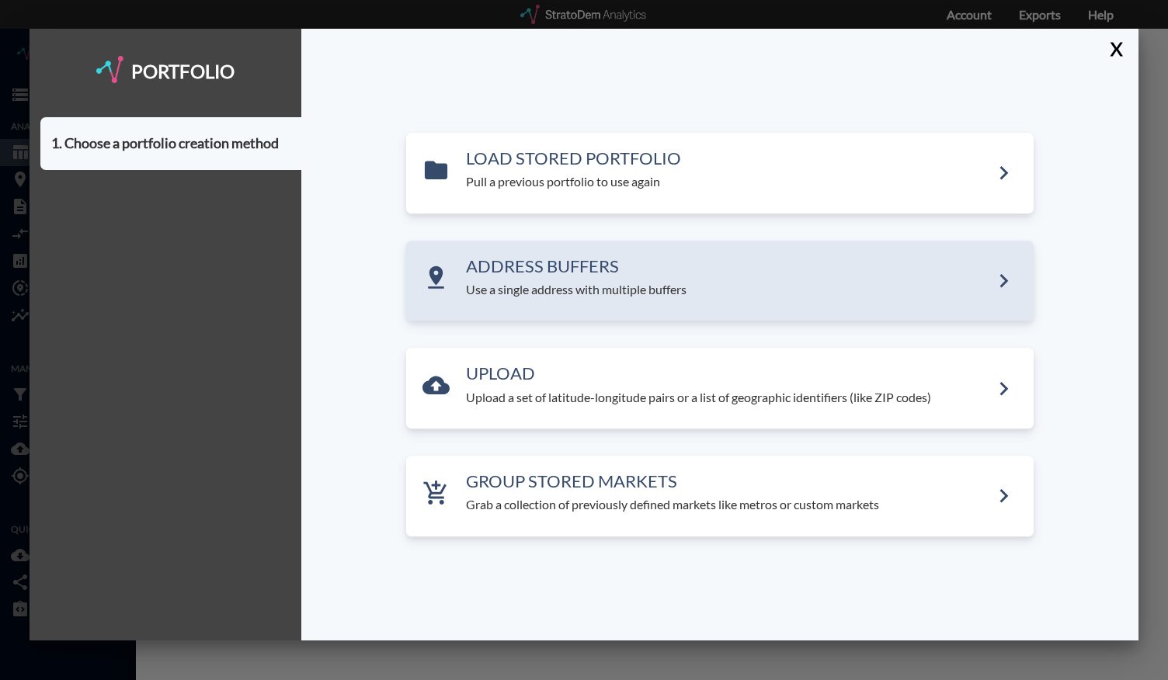
click at [530, 287] on p "Use a single address with multiple buffers" at bounding box center [728, 290] width 524 height 18
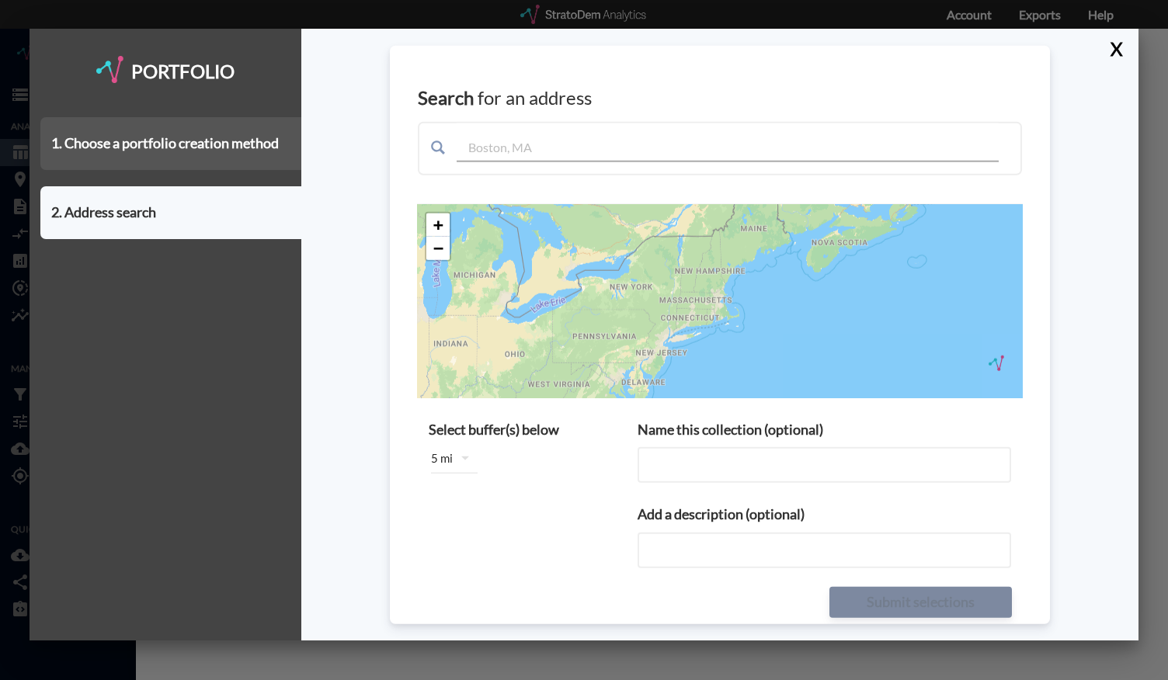
click at [184, 142] on div "1. Choose a portfolio creation method" at bounding box center [170, 143] width 261 height 53
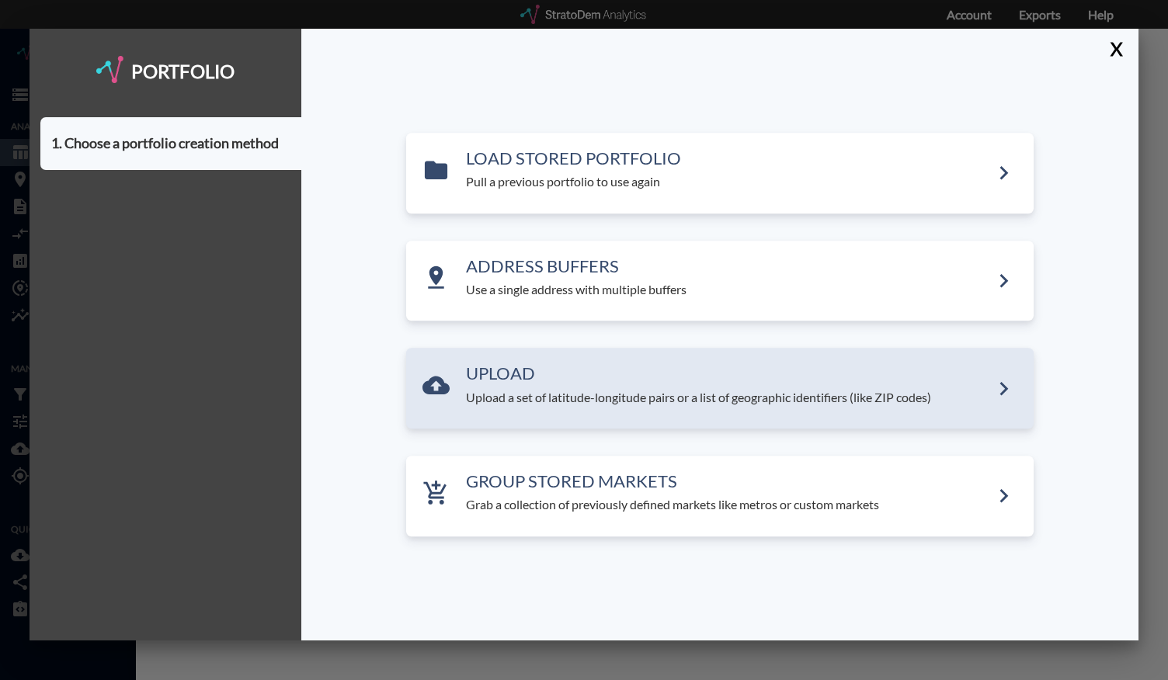
click at [530, 381] on h3 "UPLOAD" at bounding box center [728, 374] width 524 height 19
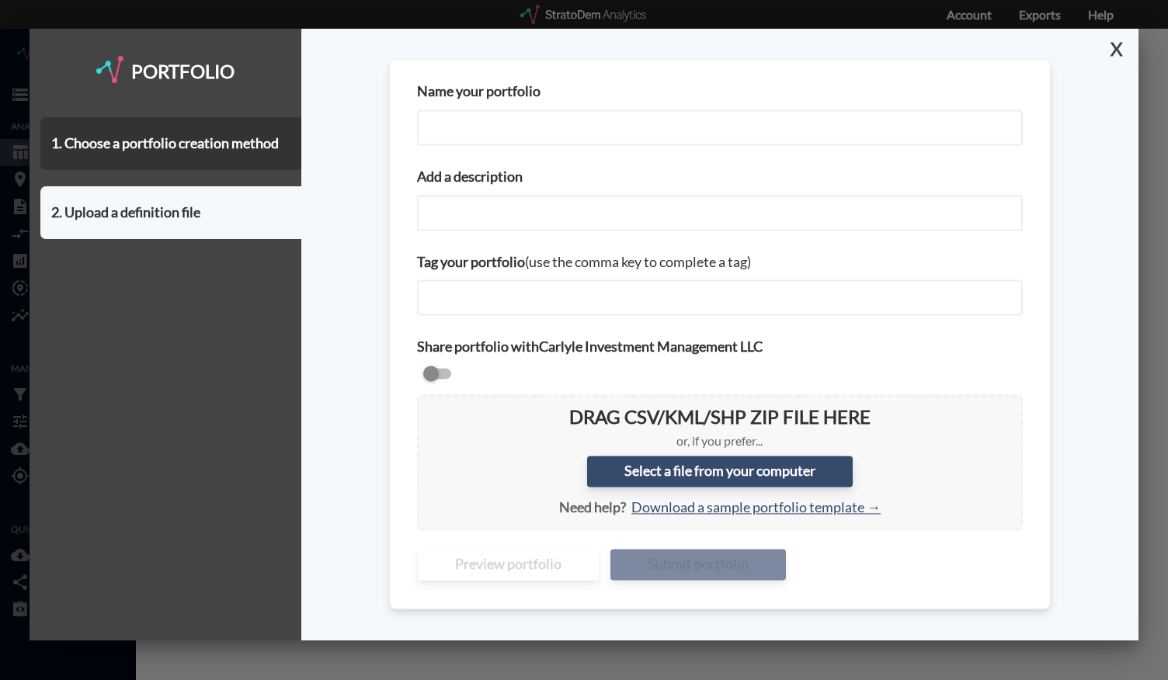
click at [1115, 57] on button "X" at bounding box center [1113, 49] width 27 height 40
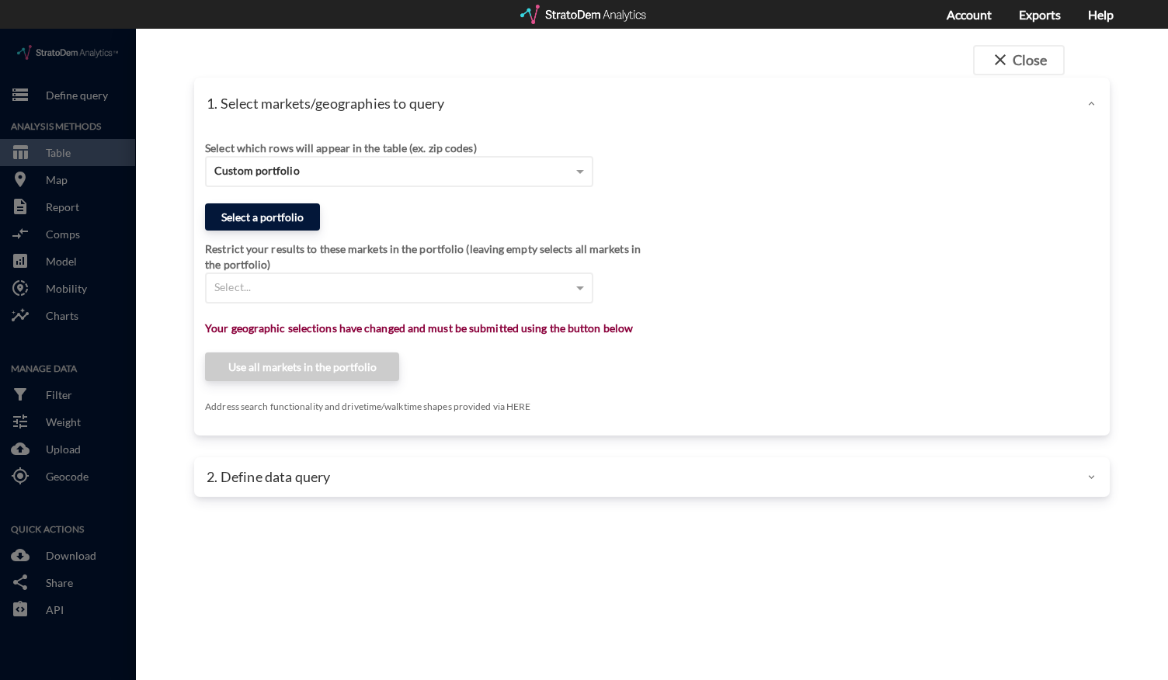
click button "Select a portfolio"
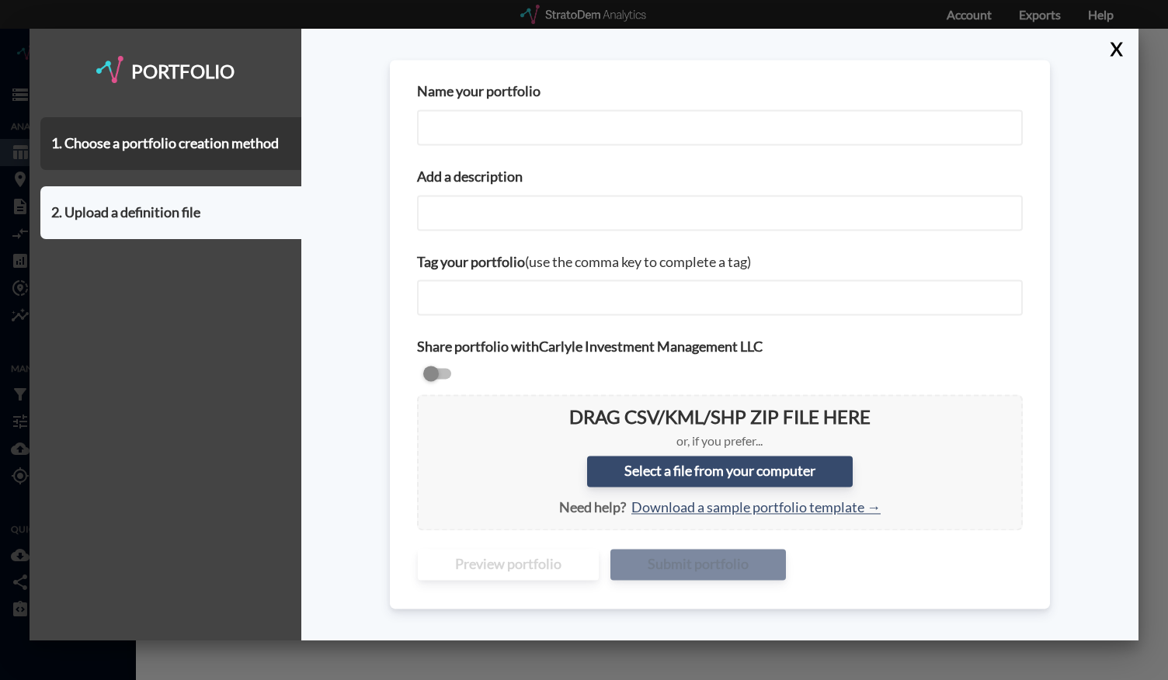
click at [453, 137] on input "Name your portfolio" at bounding box center [720, 128] width 606 height 36
type input "Chicago City Centers"
click at [522, 211] on input "Add a description" at bounding box center [720, 213] width 606 height 36
type input "Chicago City Centers"
click at [525, 307] on input "text" at bounding box center [499, 298] width 138 height 22
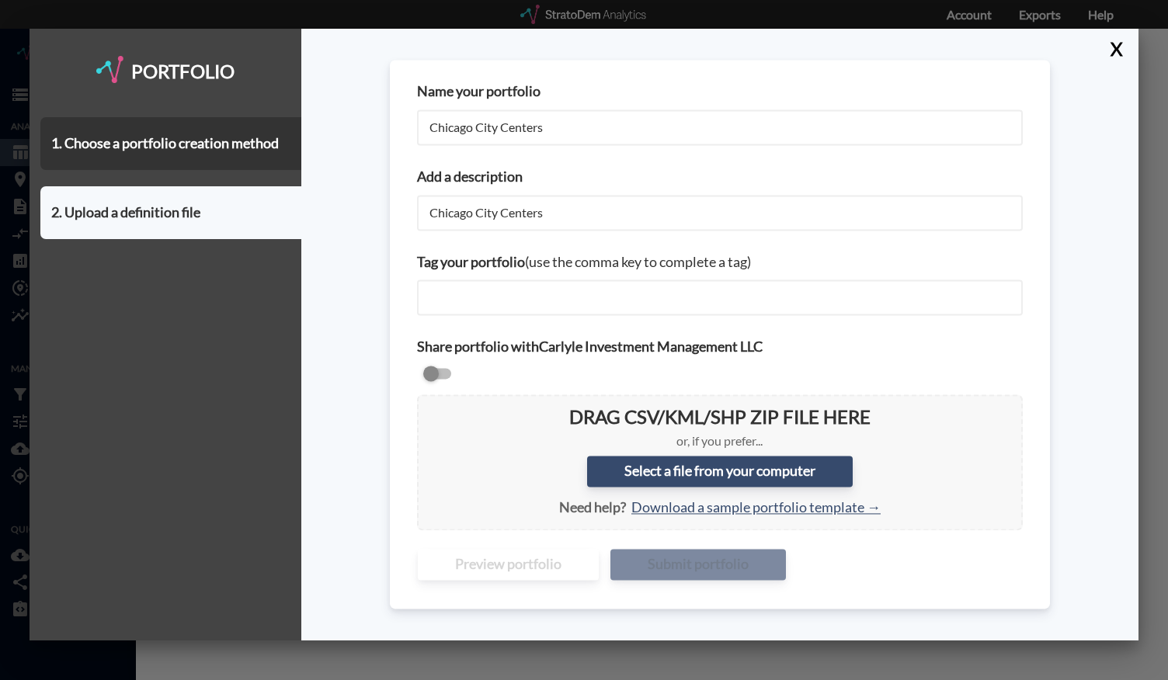
type input "Chicago City Centers"
click at [639, 469] on label "Select a file from your computer" at bounding box center [720, 472] width 266 height 31
click at [430, 407] on input "Select a file from your computer" at bounding box center [430, 407] width 0 height 0
type input "C:\fakepath\Chicago City Centers - August 2025.csv"
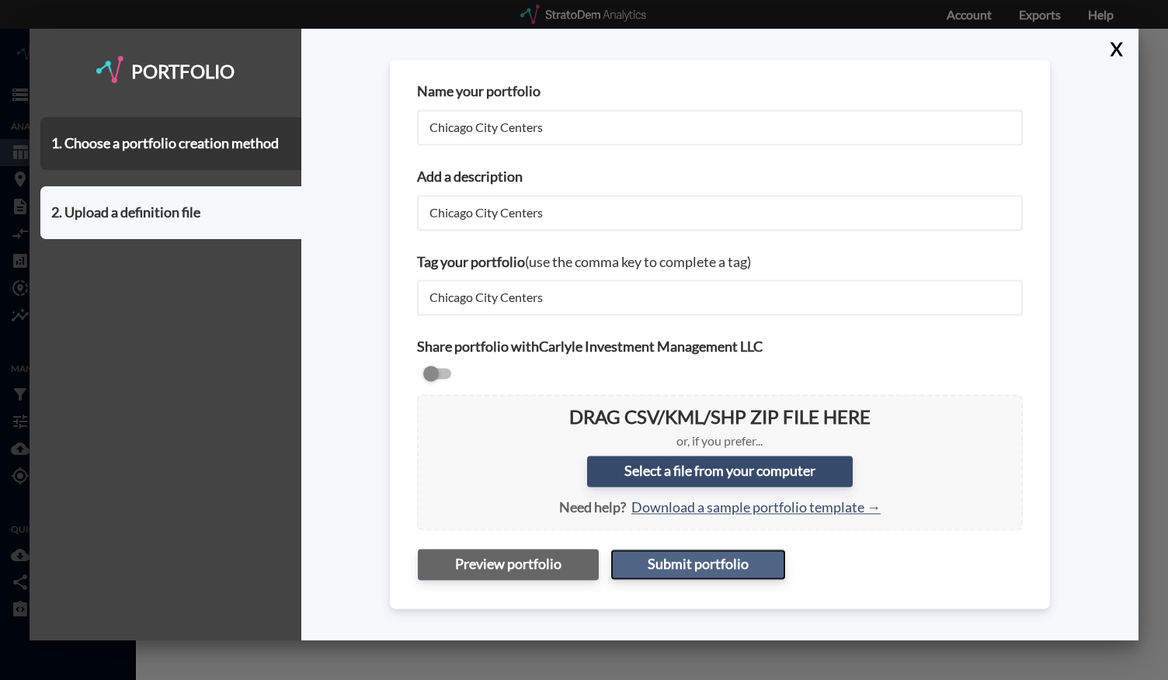
click at [686, 566] on button "Submit portfolio" at bounding box center [699, 564] width 176 height 31
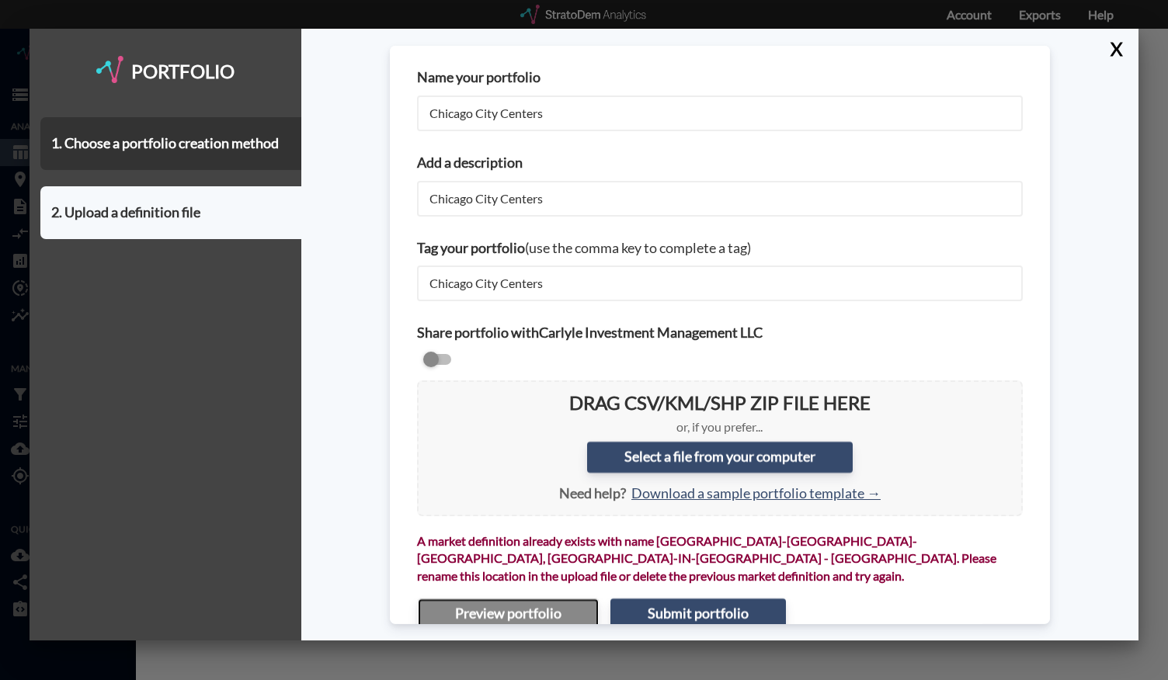
click at [533, 601] on button "Preview portfolio" at bounding box center [508, 614] width 181 height 31
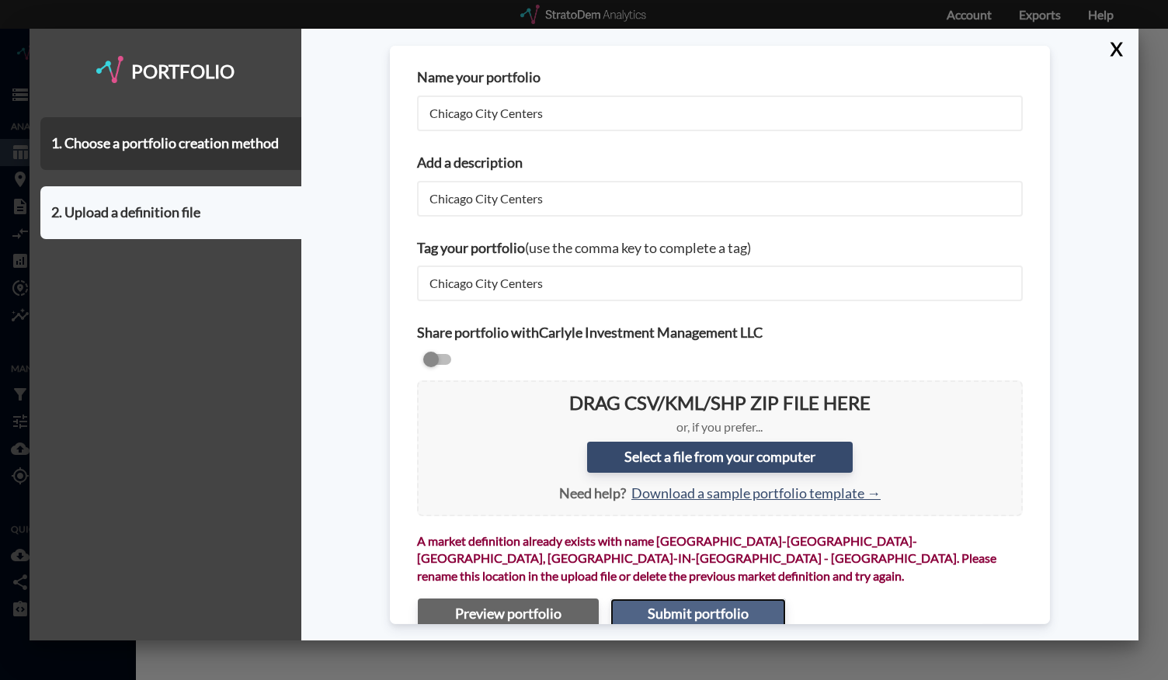
click at [657, 611] on button "Submit portfolio" at bounding box center [699, 614] width 176 height 31
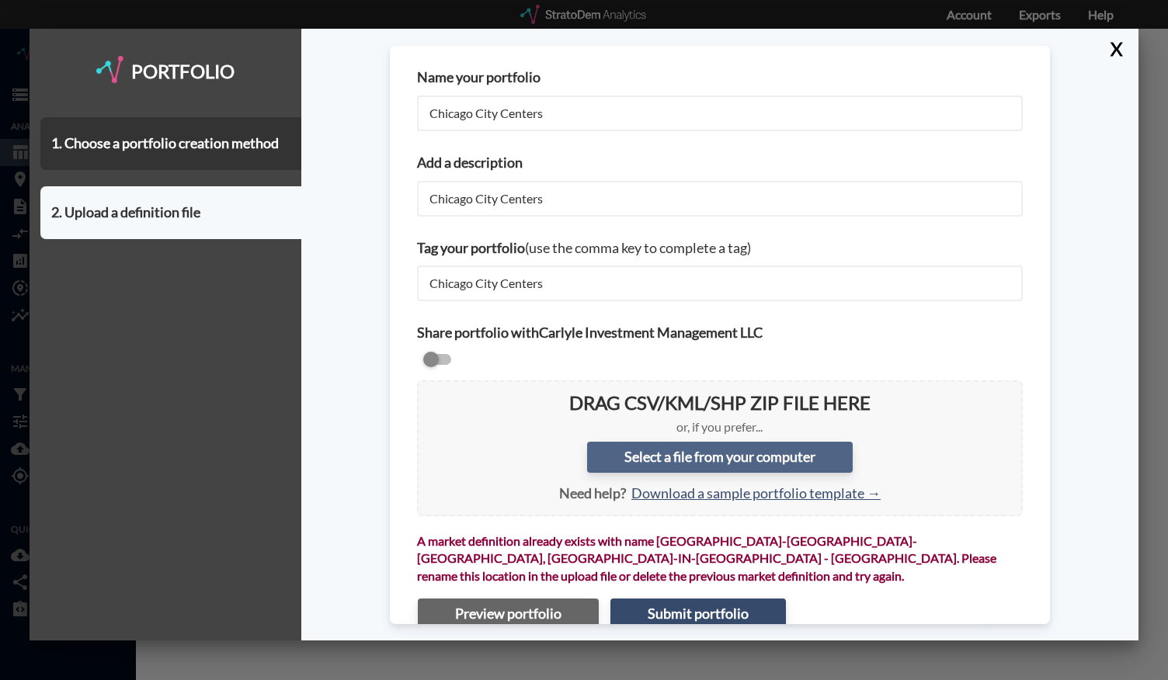
click at [682, 459] on label "Select a file from your computer" at bounding box center [720, 457] width 266 height 31
click at [430, 393] on input "Select a file from your computer" at bounding box center [430, 393] width 0 height 0
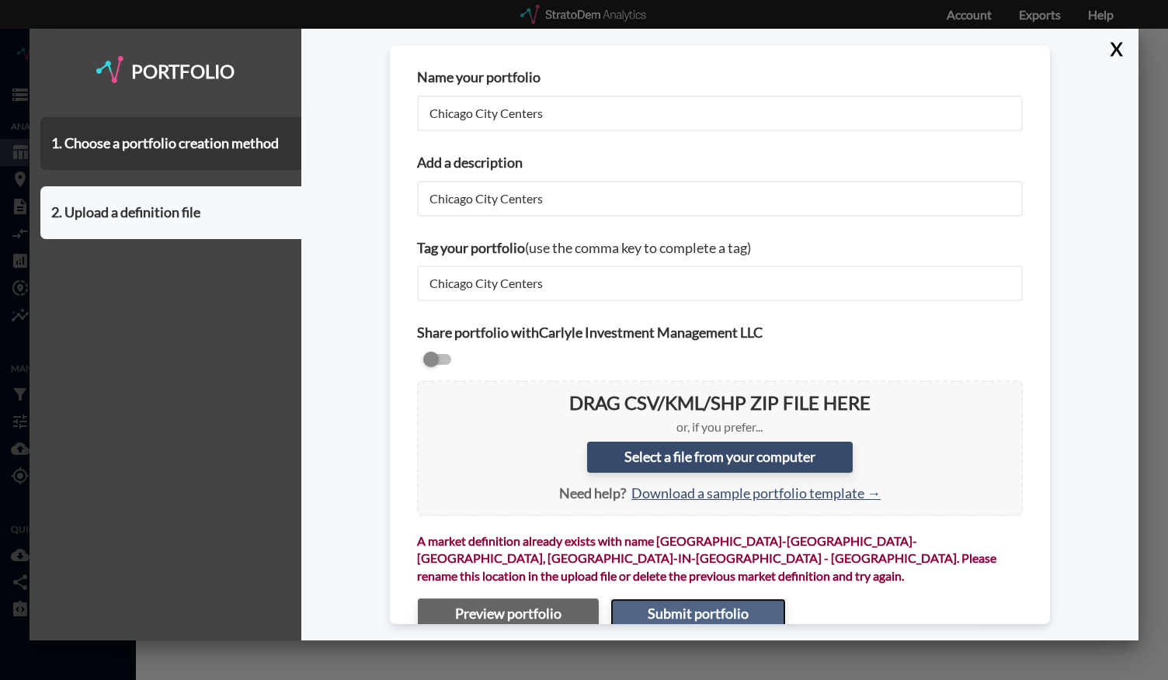
click at [684, 599] on button "Submit portfolio" at bounding box center [699, 614] width 176 height 31
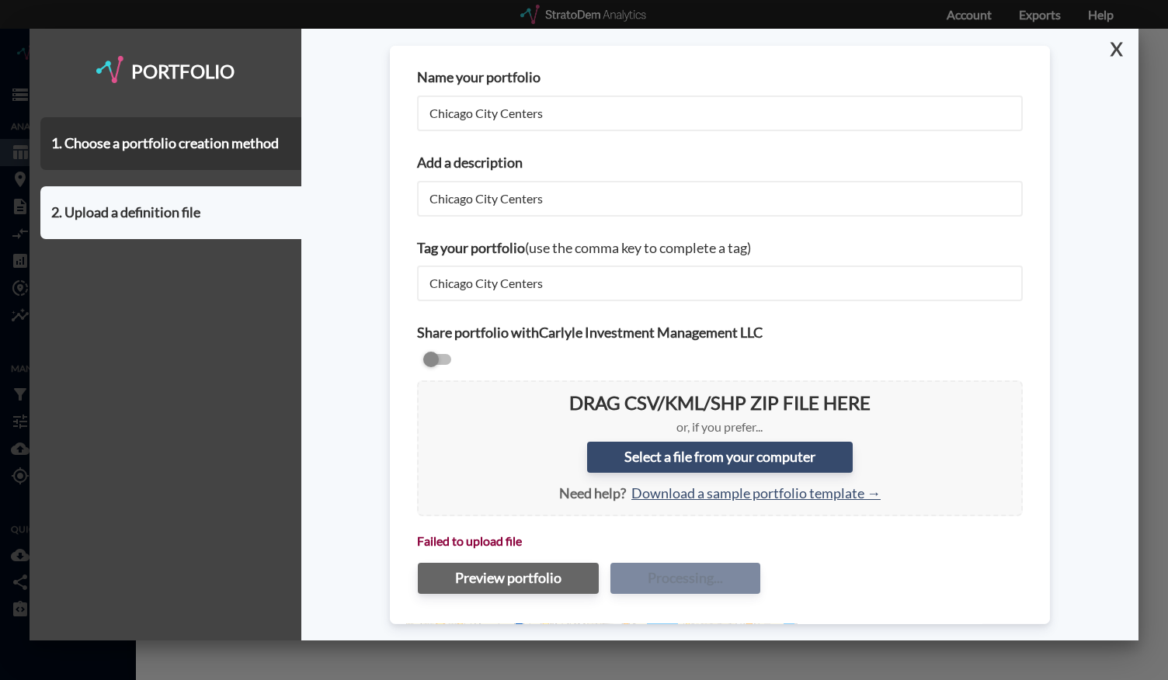
click at [1119, 53] on button "X" at bounding box center [1113, 49] width 27 height 40
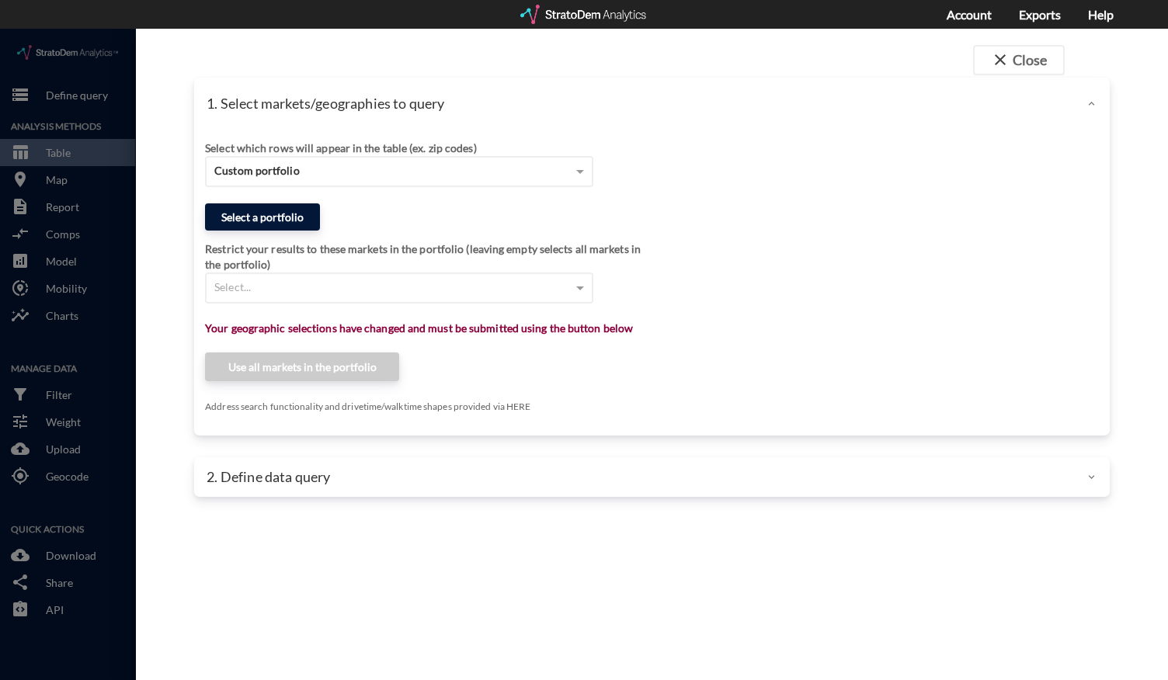
click button "Select a portfolio"
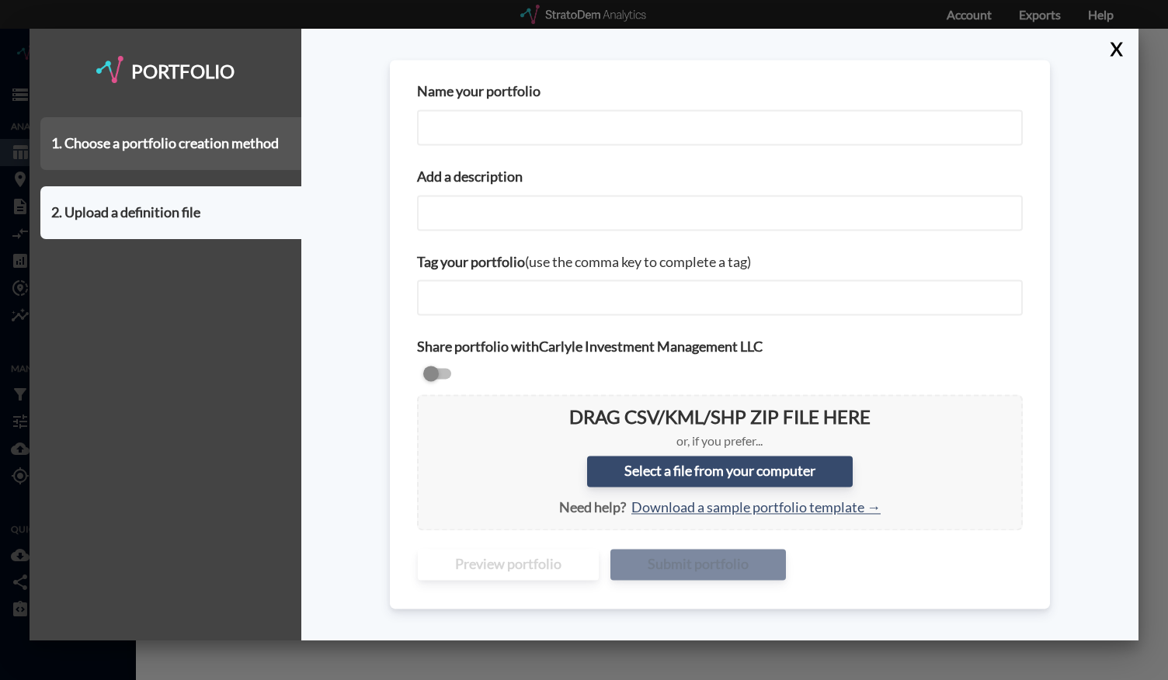
click at [234, 158] on div "1. Choose a portfolio creation method" at bounding box center [170, 143] width 261 height 53
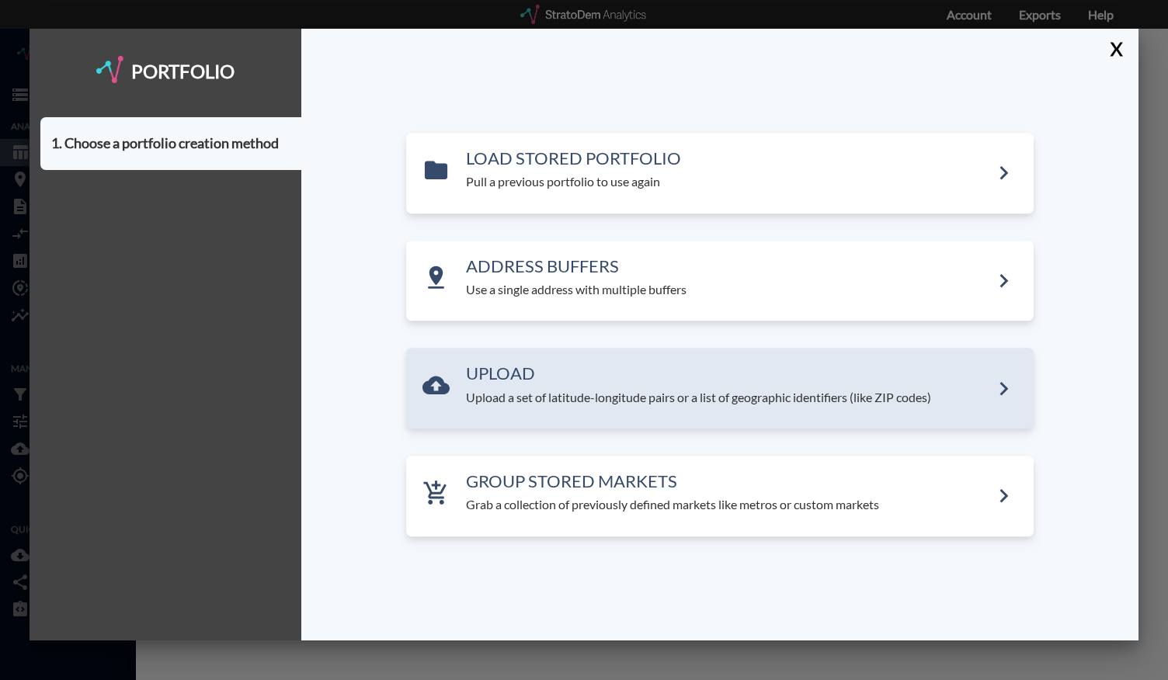
click at [475, 374] on h3 "UPLOAD" at bounding box center [728, 374] width 524 height 19
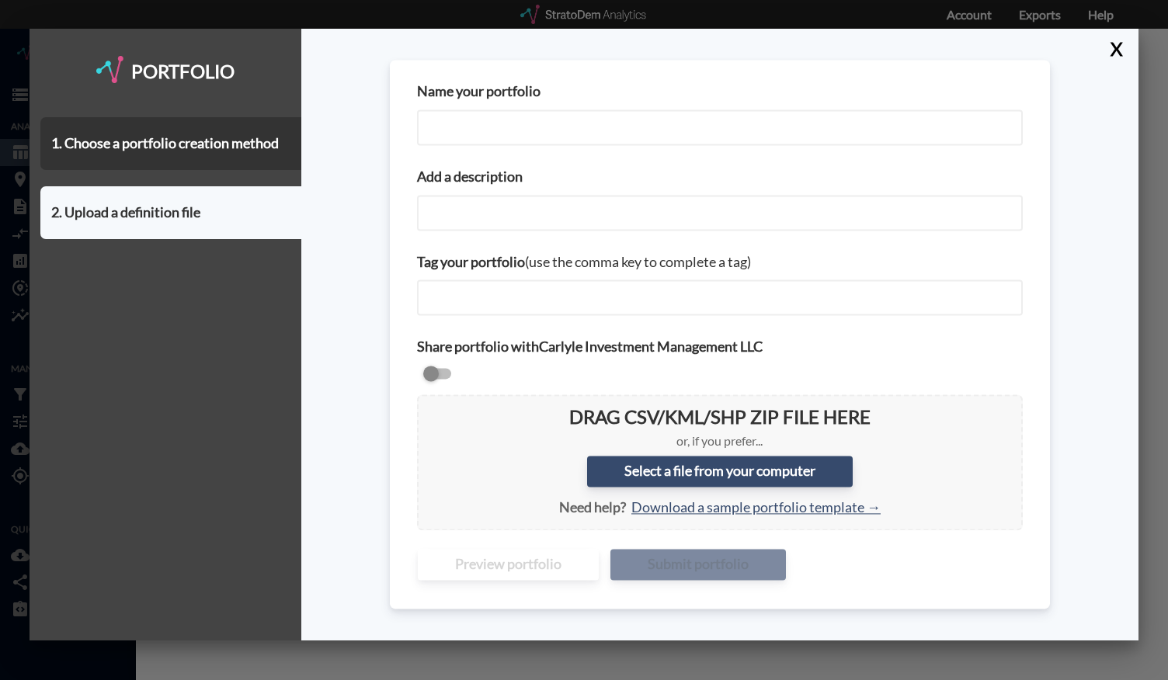
click at [555, 136] on input "Name your portfolio" at bounding box center [720, 128] width 606 height 36
type input "Chicago City Centers v2"
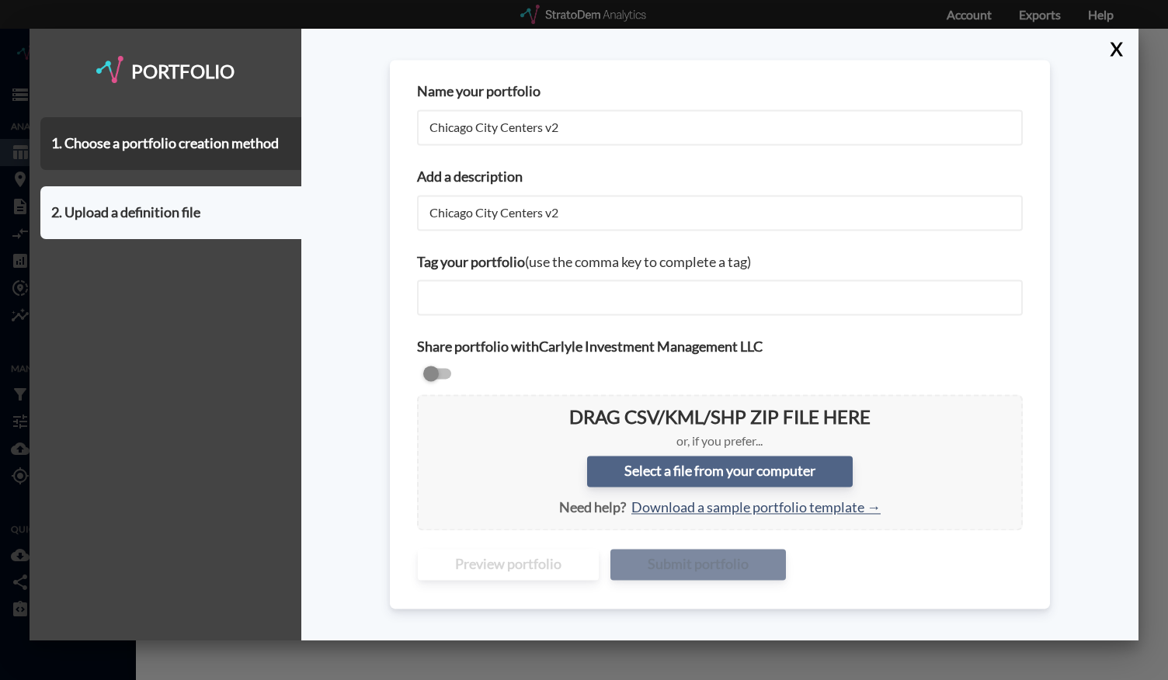
click at [719, 476] on label "Select a file from your computer" at bounding box center [720, 472] width 266 height 31
click at [430, 407] on input "Select a file from your computer" at bounding box center [430, 407] width 0 height 0
type input "C:\fakepath\Chicago City Centers - August 2025.csv"
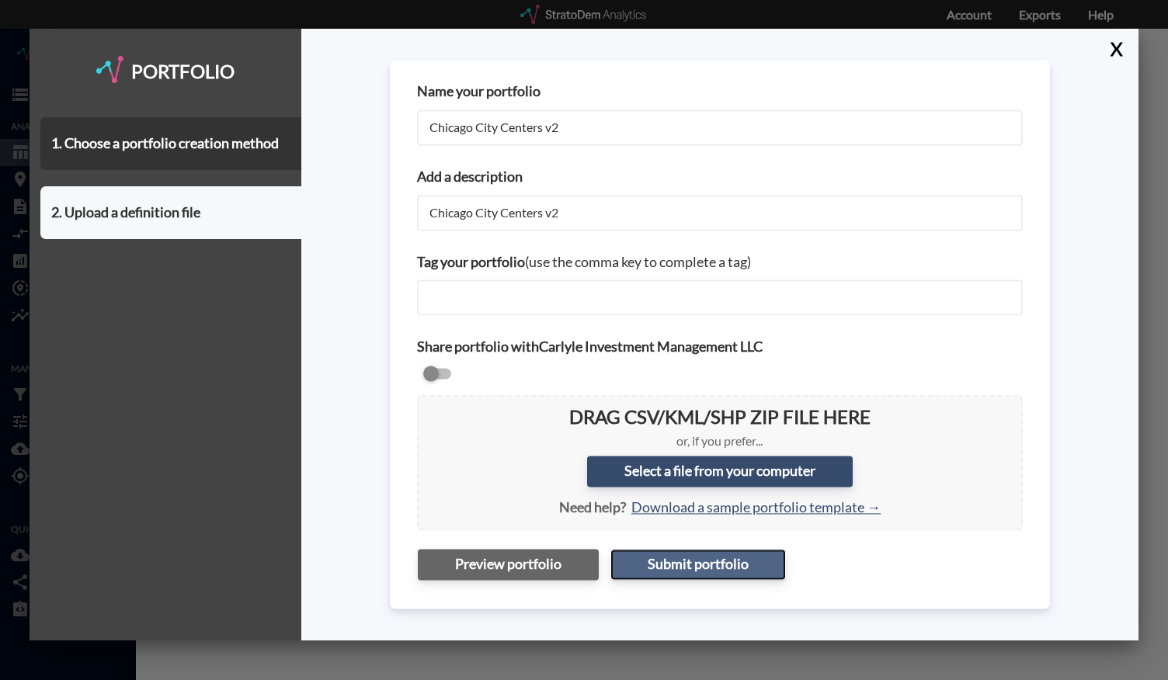
click at [704, 565] on button "Submit portfolio" at bounding box center [699, 564] width 176 height 31
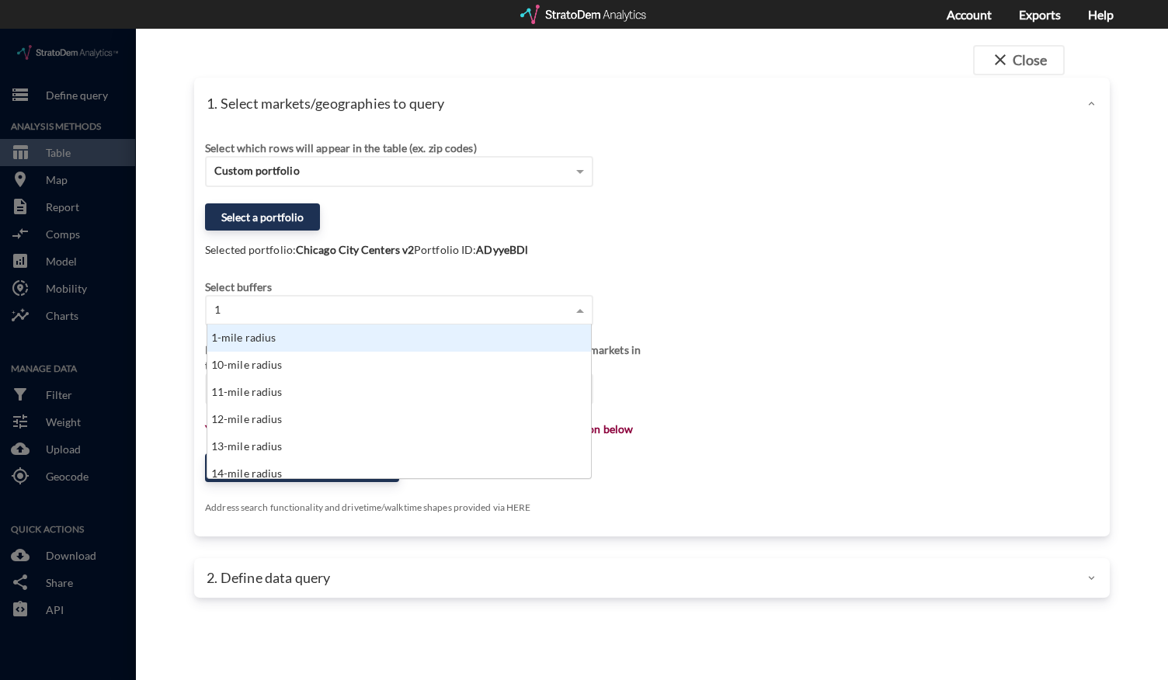
type input "10"
click div "10-mile radius"
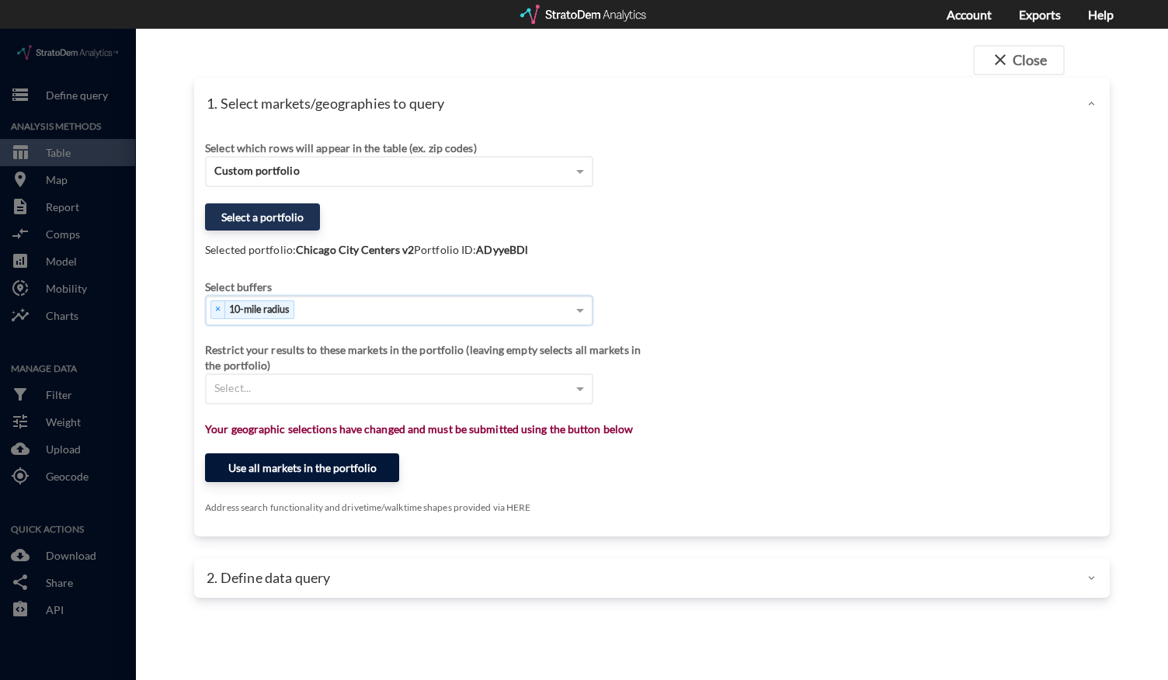
click button "Use all markets in the portfolio"
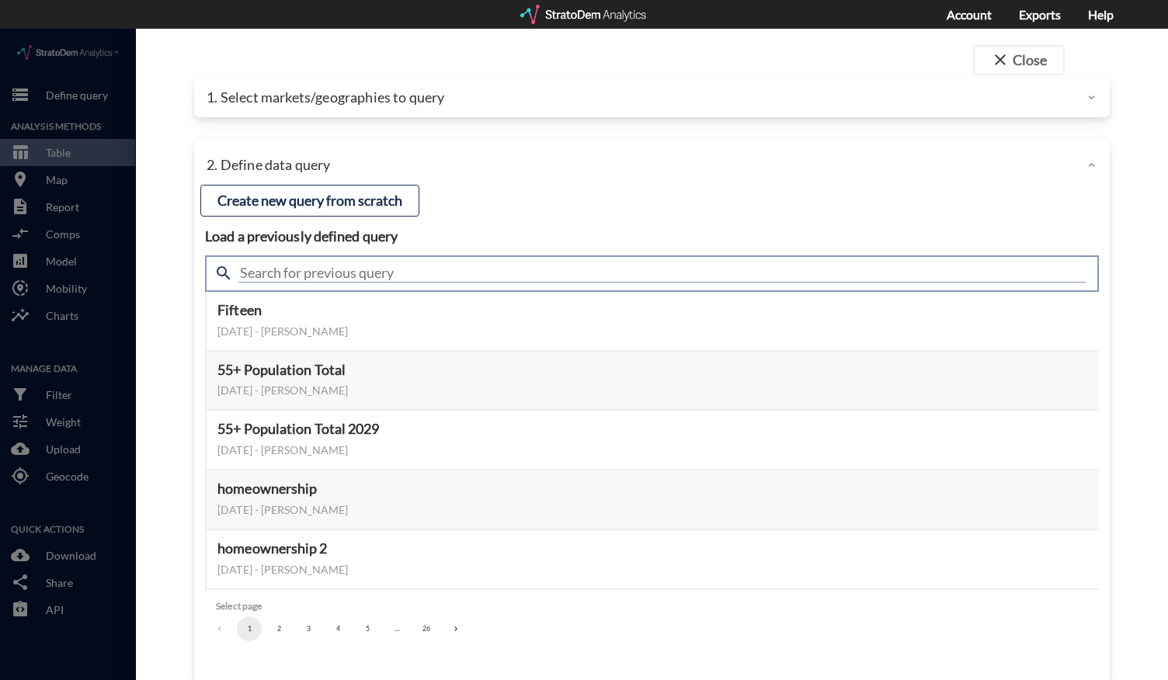
click input "text"
type input "housing demand"
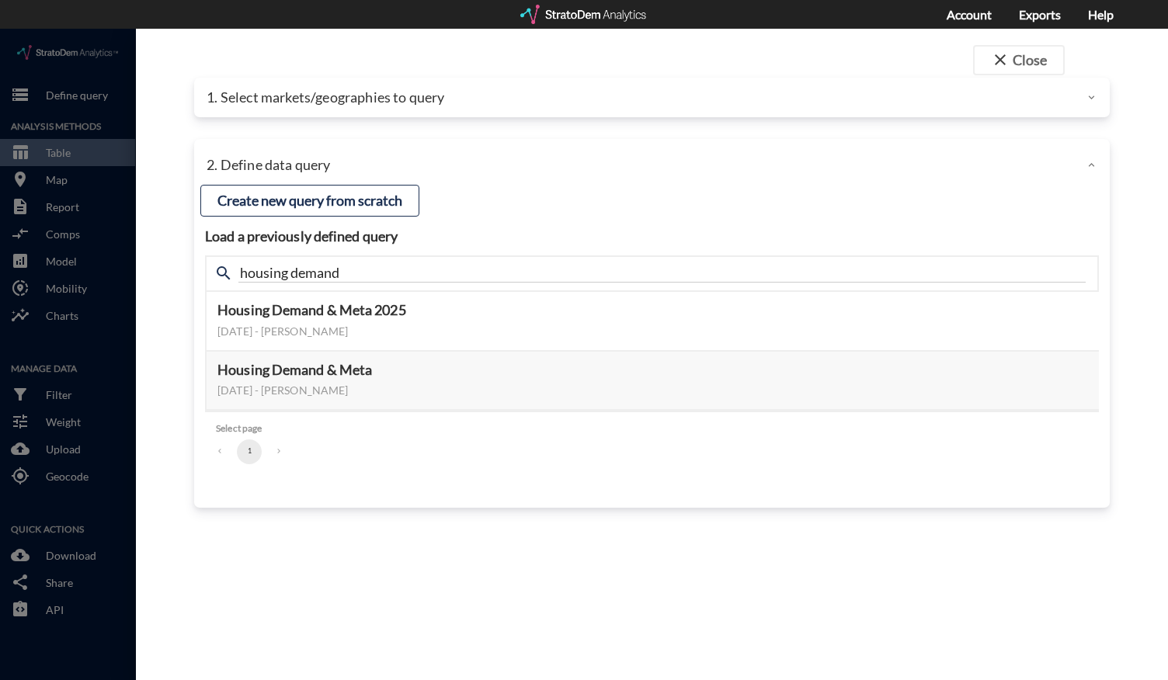
click div "close Close 1. Select markets/geographies to query Select which rows will appea…"
click button "Select this query"
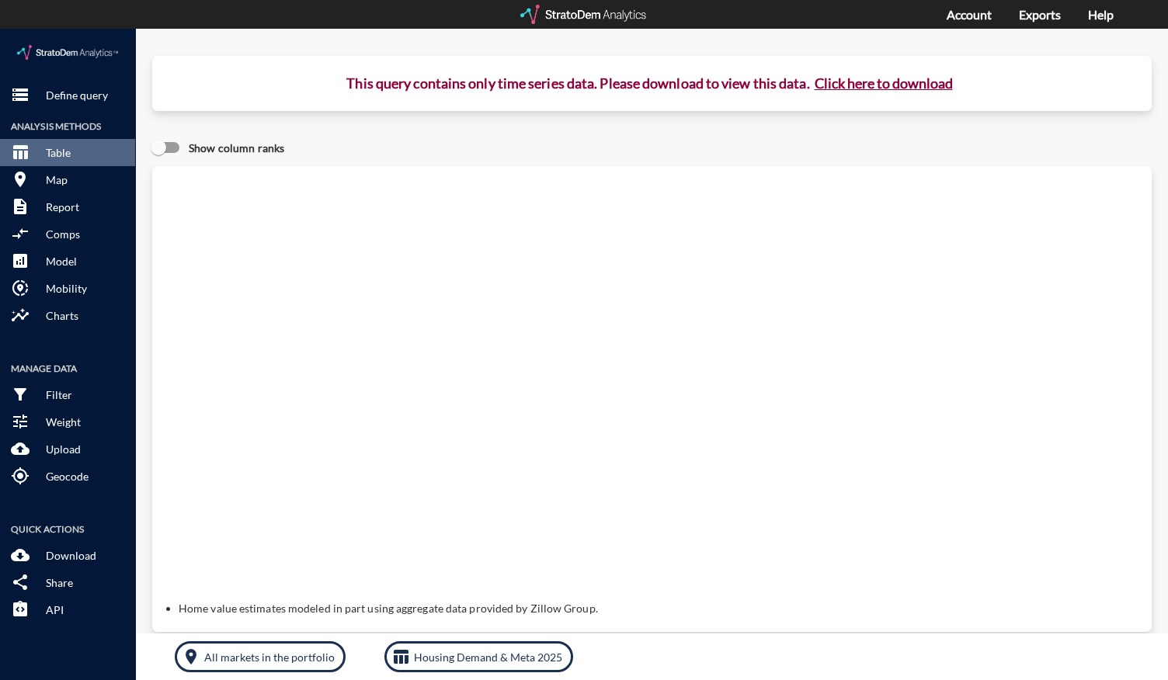
click button "Click here to download"
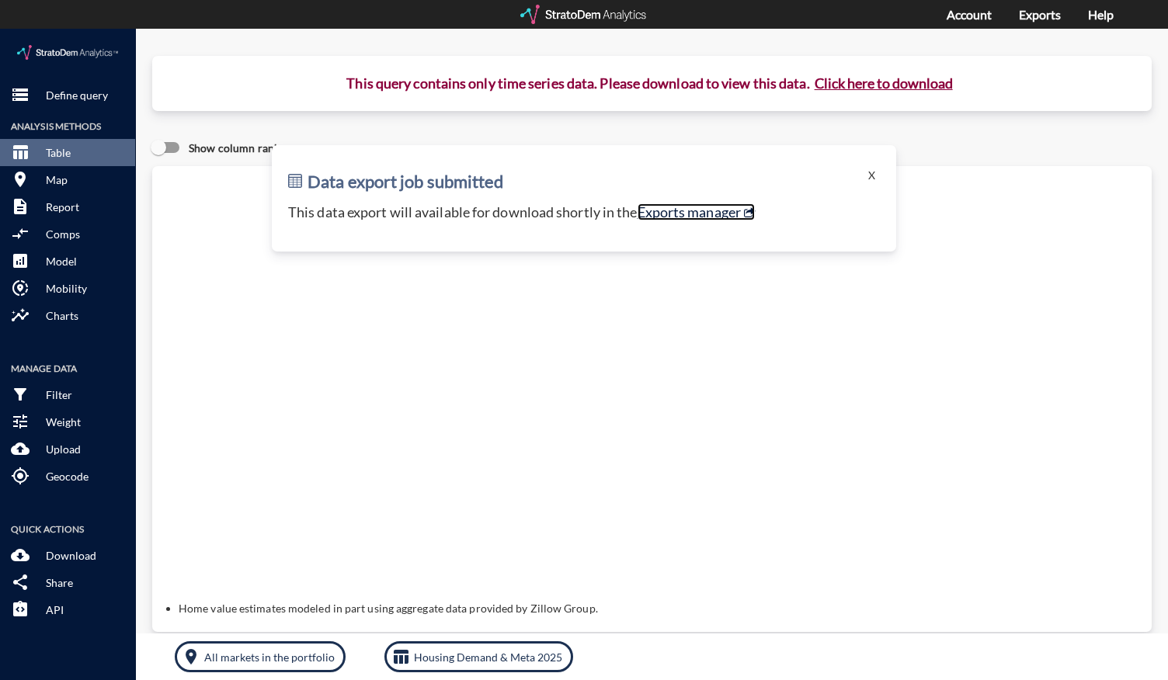
click link "Exports manager"
